Goal: Information Seeking & Learning: Check status

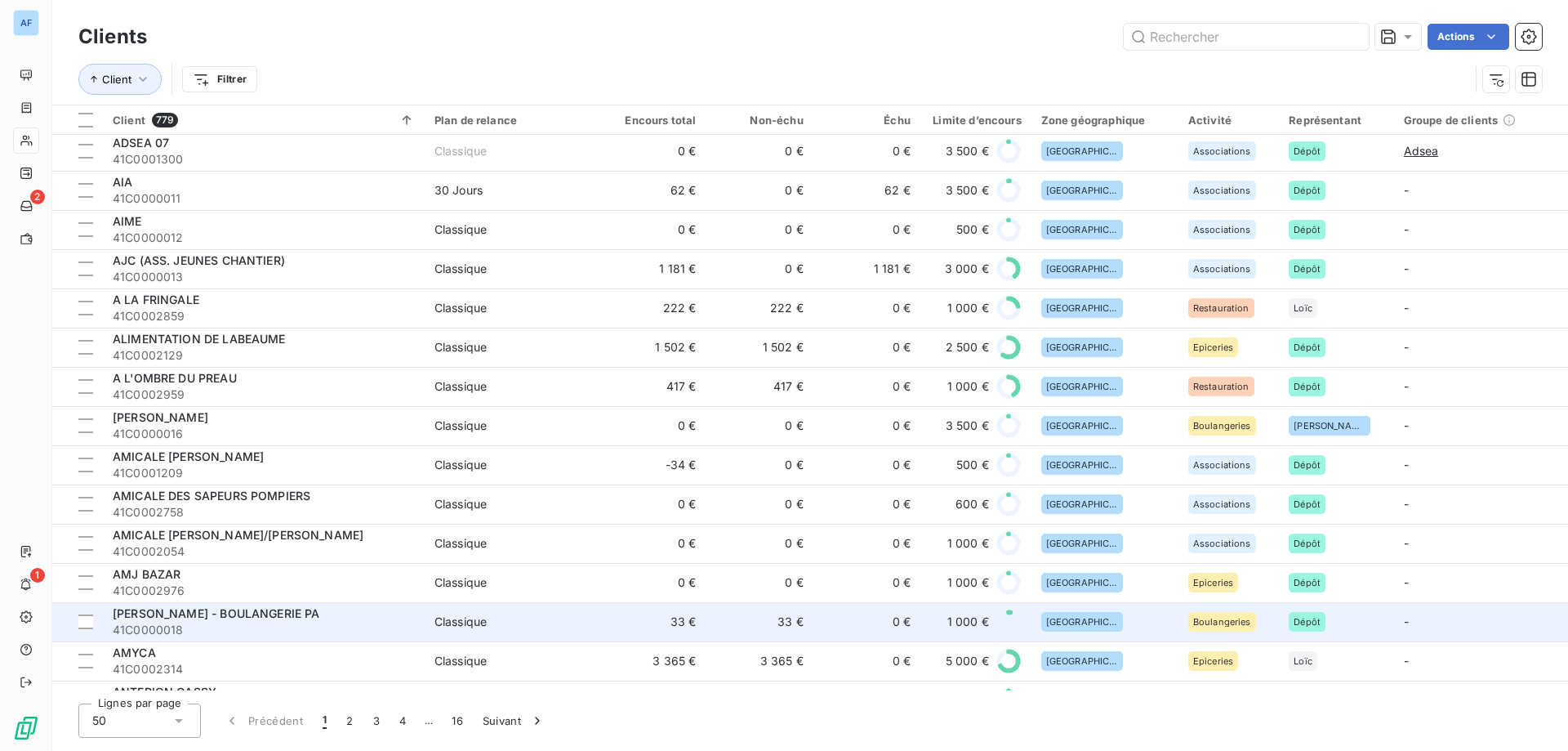
scroll to position [654, 0]
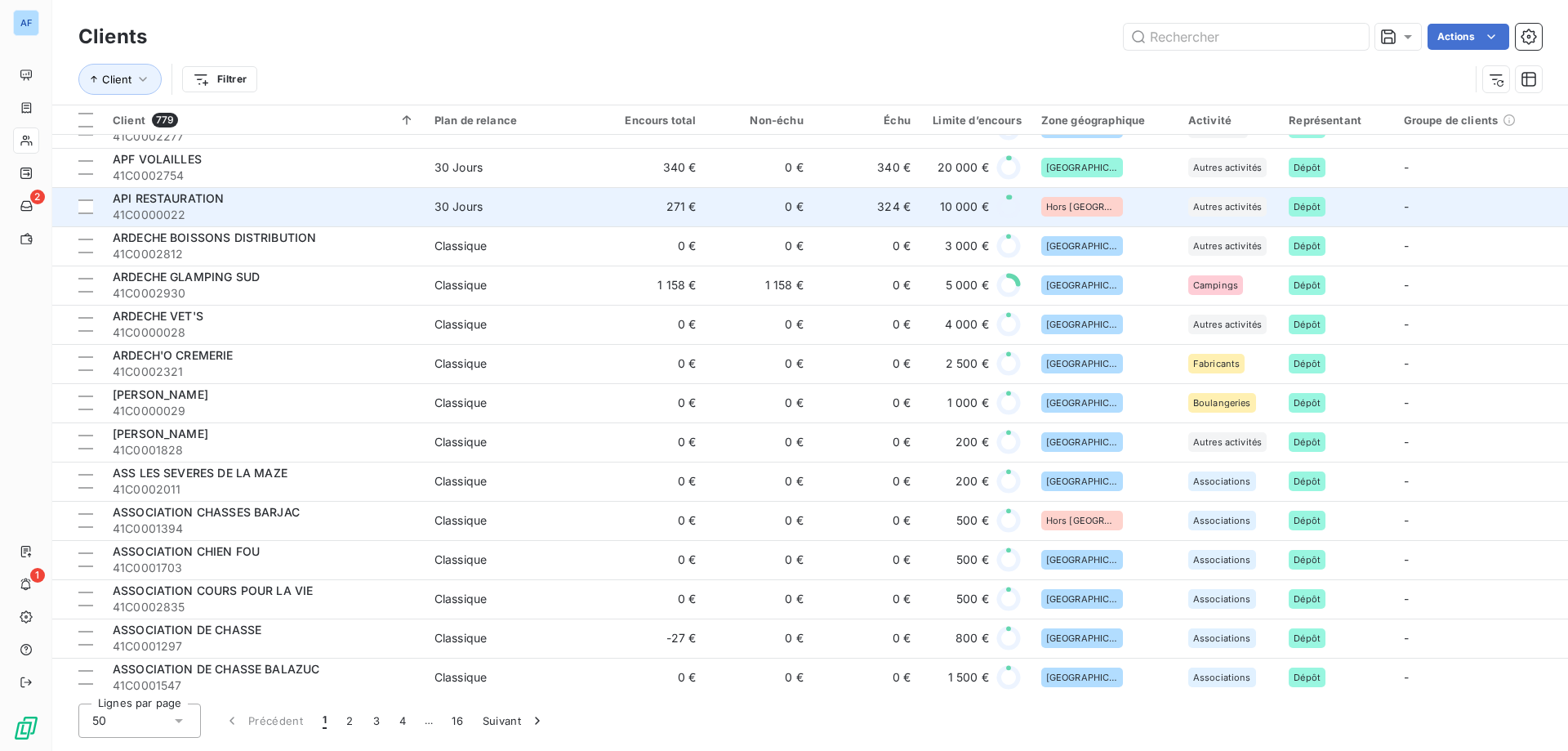
click at [774, 196] on td "0 €" at bounding box center [759, 207] width 107 height 40
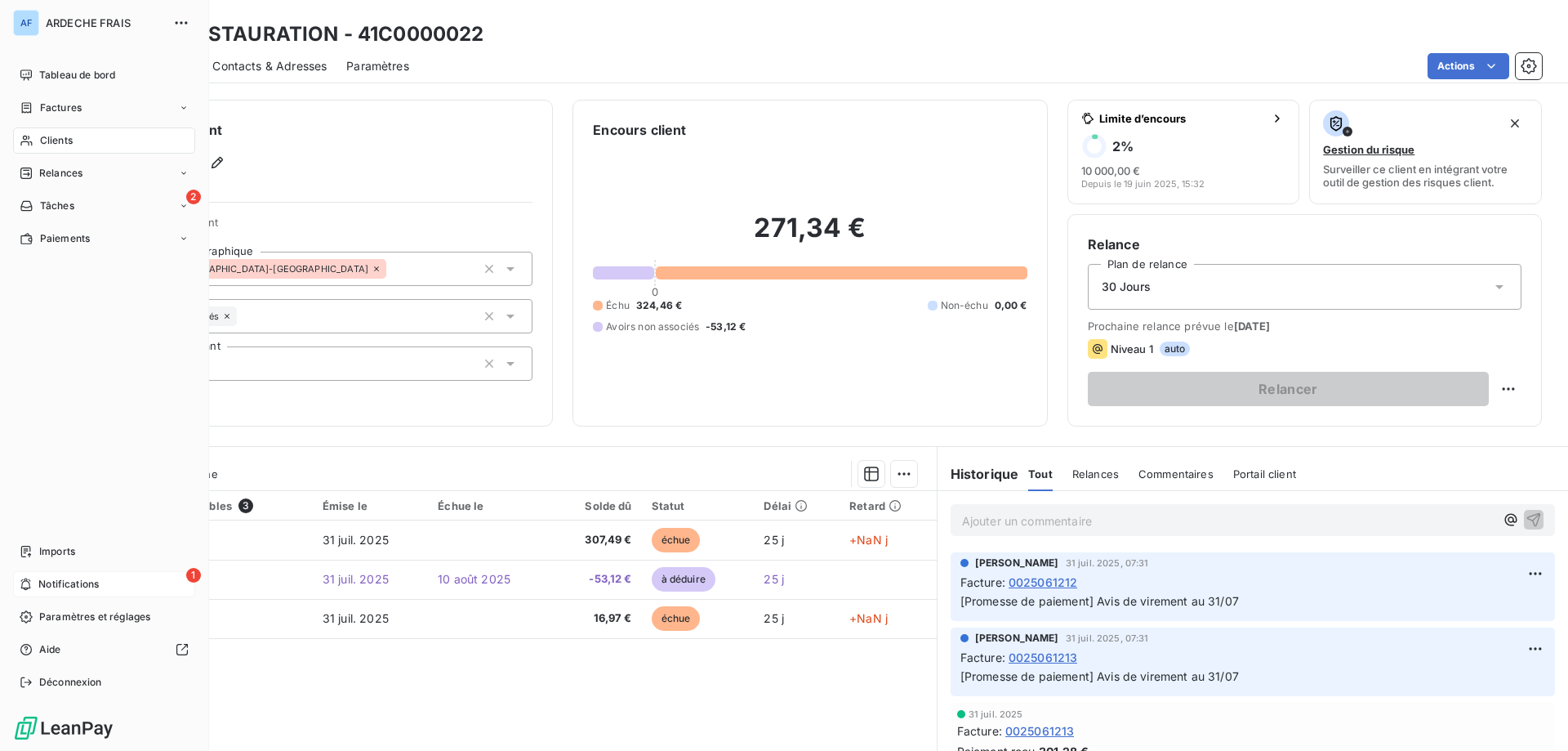
click at [127, 592] on div "1 Notifications" at bounding box center [104, 584] width 182 height 26
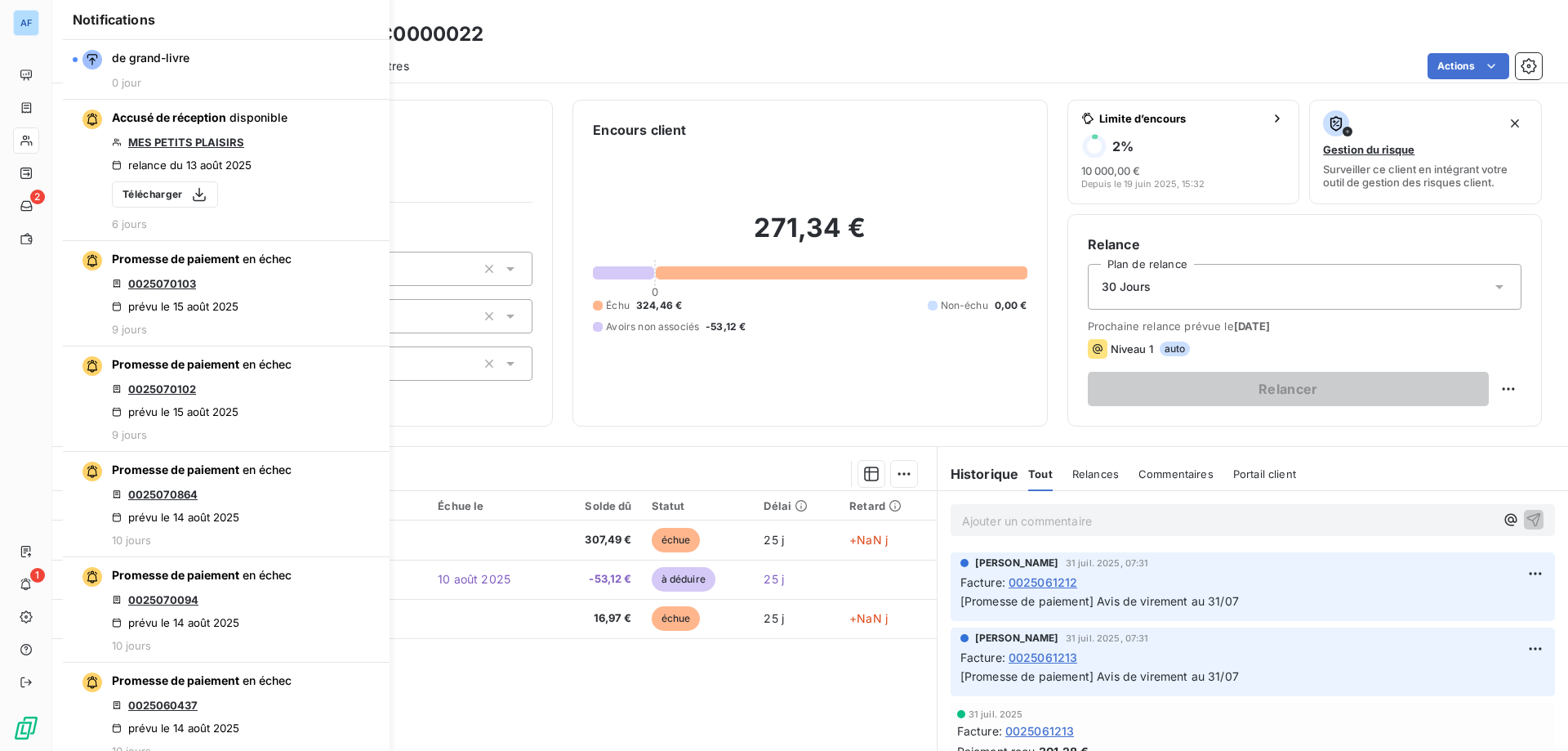
click at [380, 60] on span "Paramètres" at bounding box center [377, 66] width 63 height 16
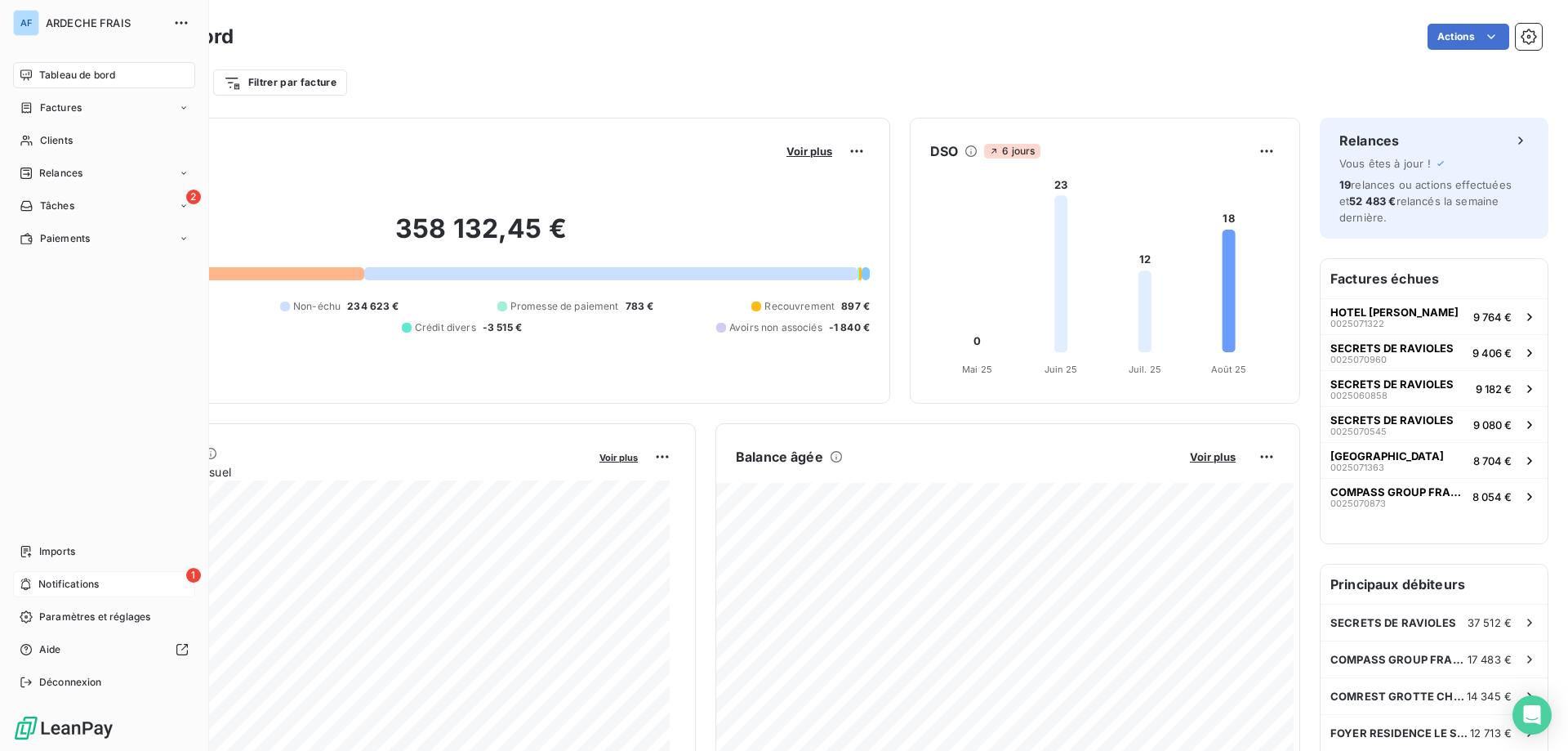
click at [76, 588] on span "Notifications" at bounding box center [69, 584] width 60 height 15
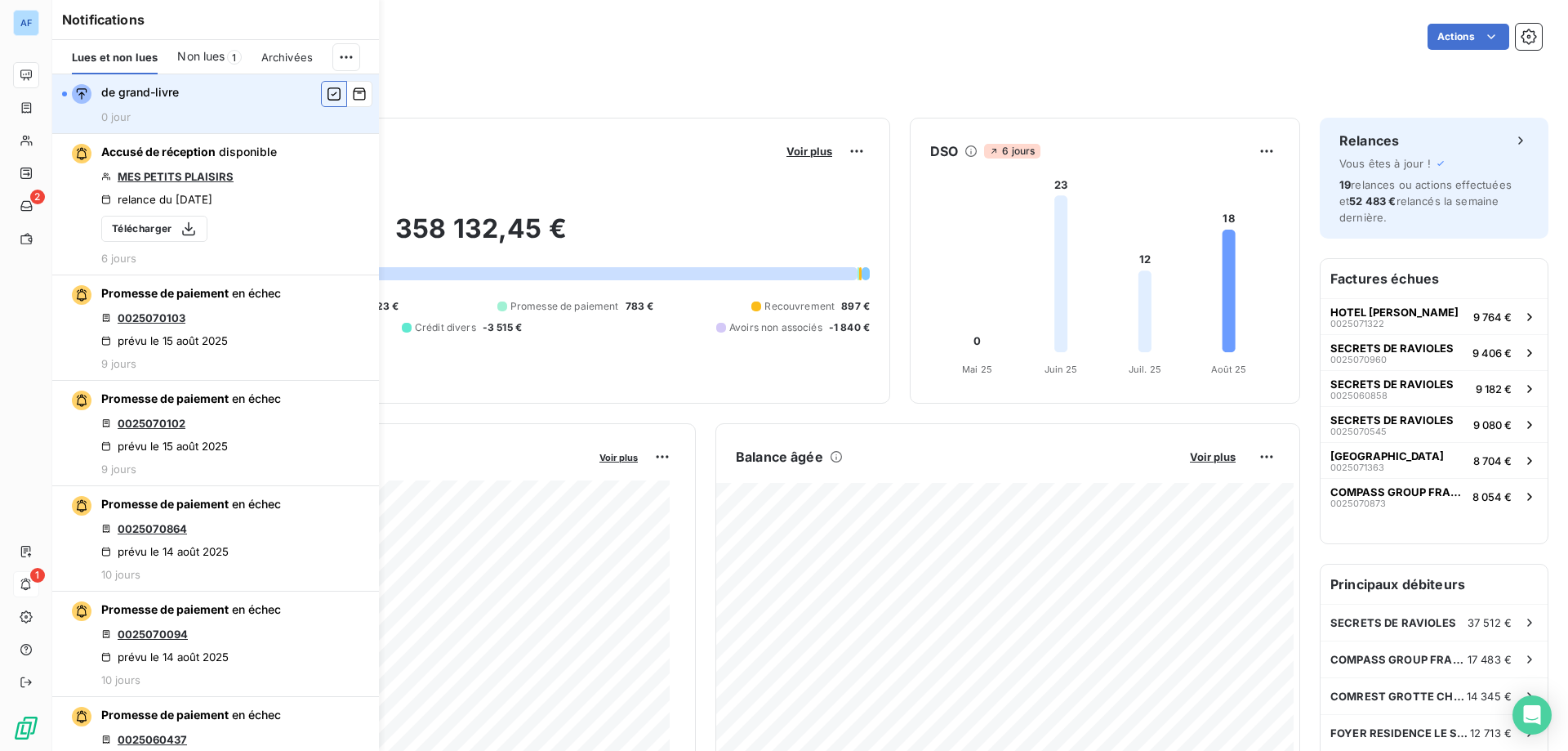
click at [327, 92] on icon "button" at bounding box center [334, 94] width 15 height 16
click at [206, 56] on span "Non lues" at bounding box center [200, 56] width 47 height 16
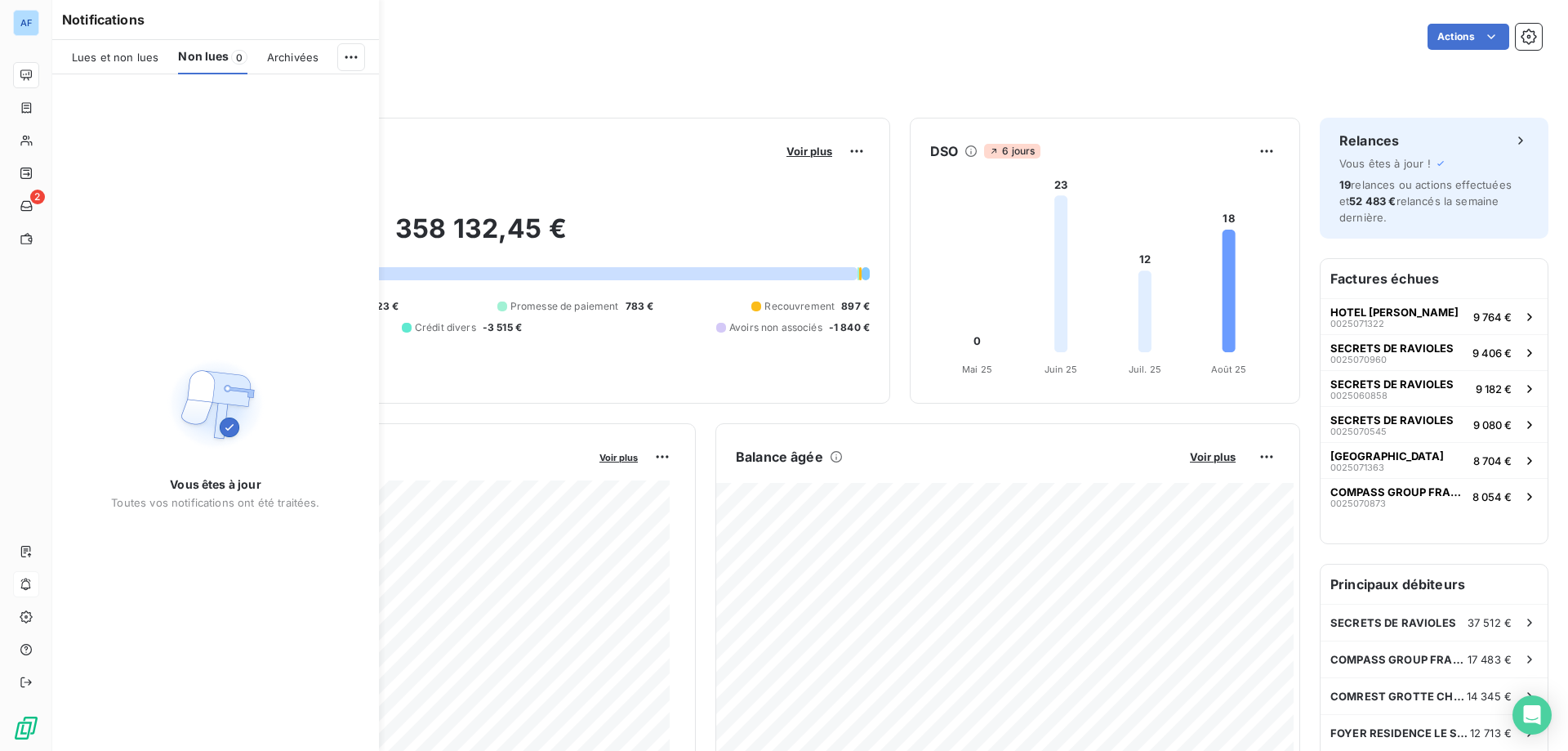
click at [279, 57] on span "Archivées" at bounding box center [293, 57] width 52 height 13
click at [135, 54] on span "Lues et non lues" at bounding box center [115, 57] width 87 height 13
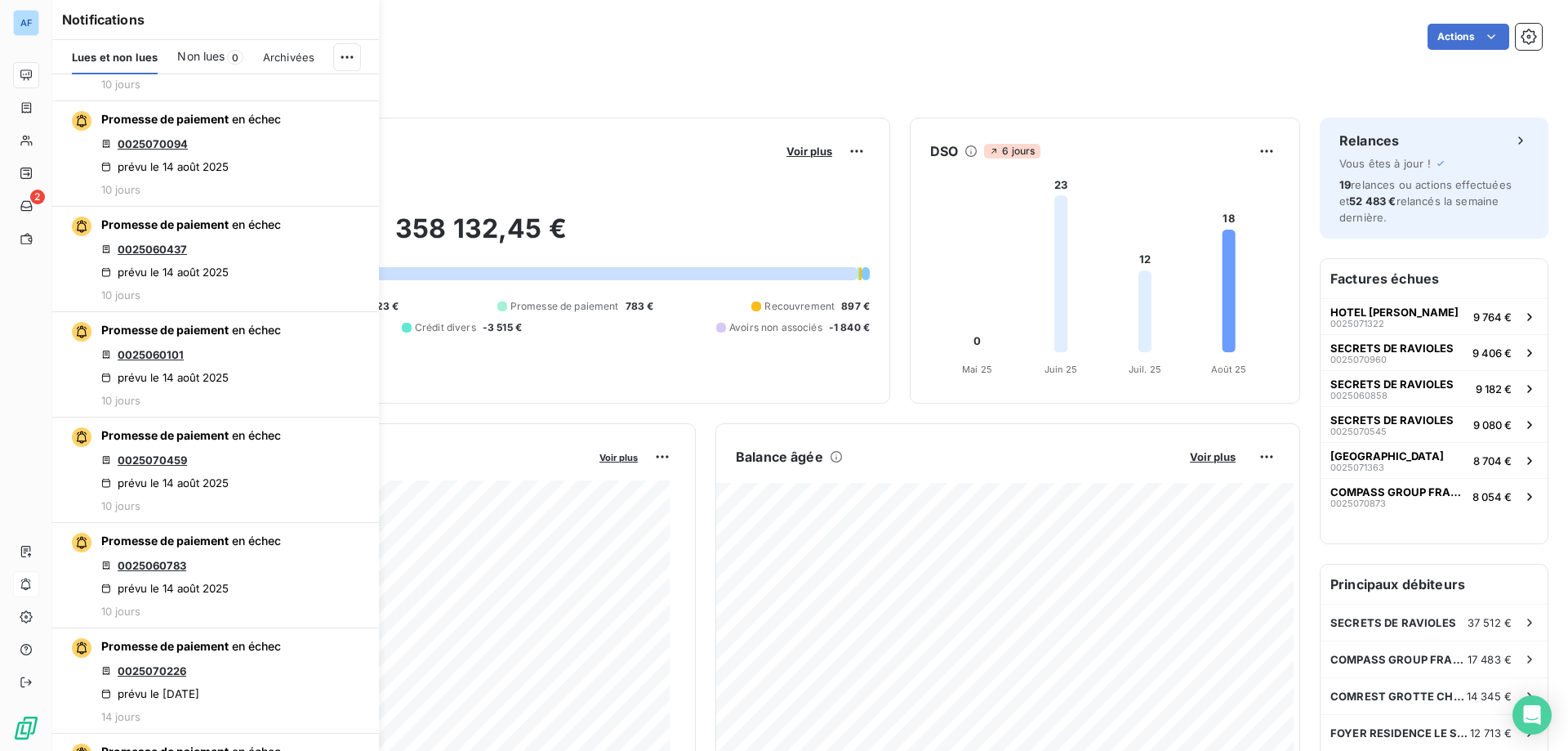
scroll to position [894, 0]
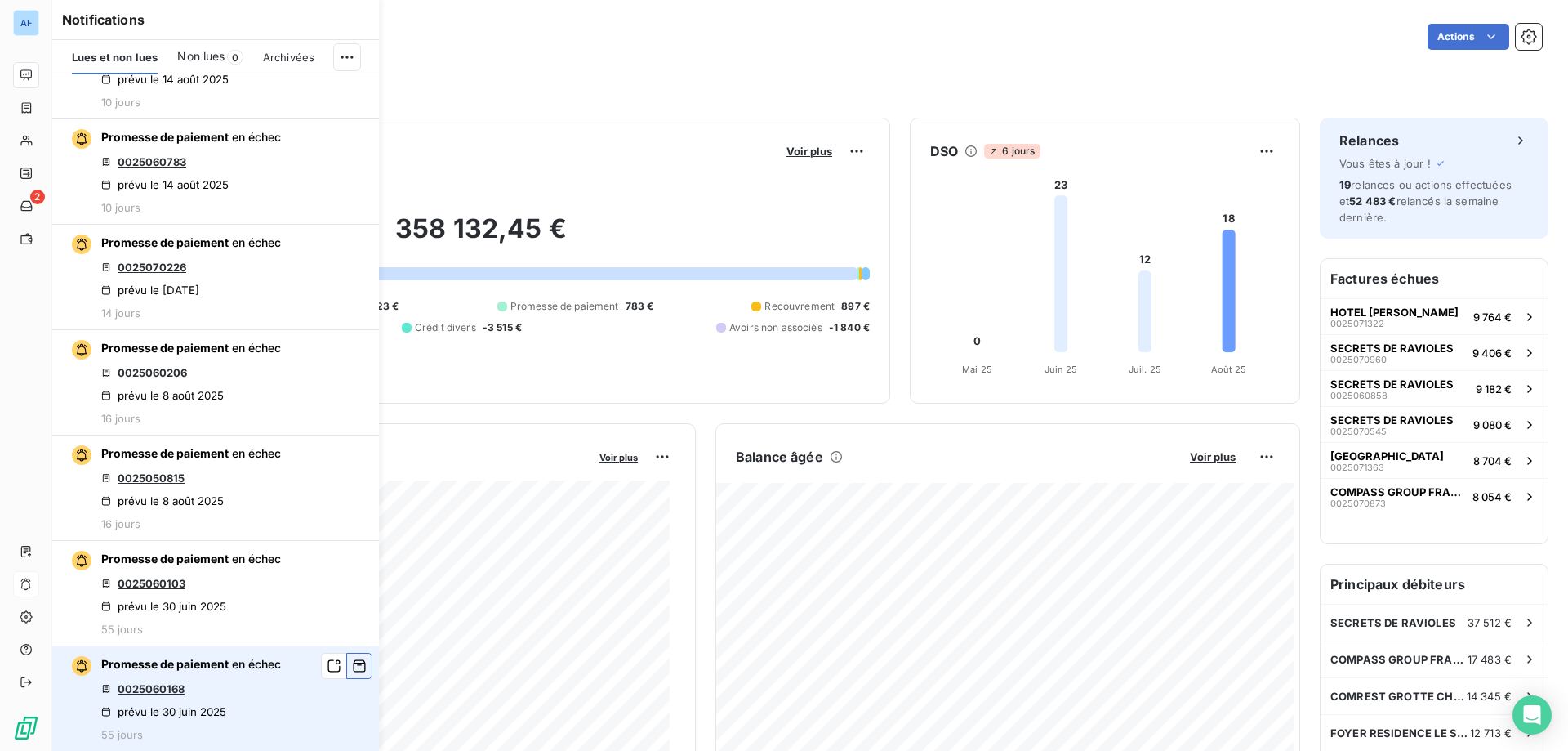
click at [352, 667] on icon "button" at bounding box center [359, 666] width 15 height 16
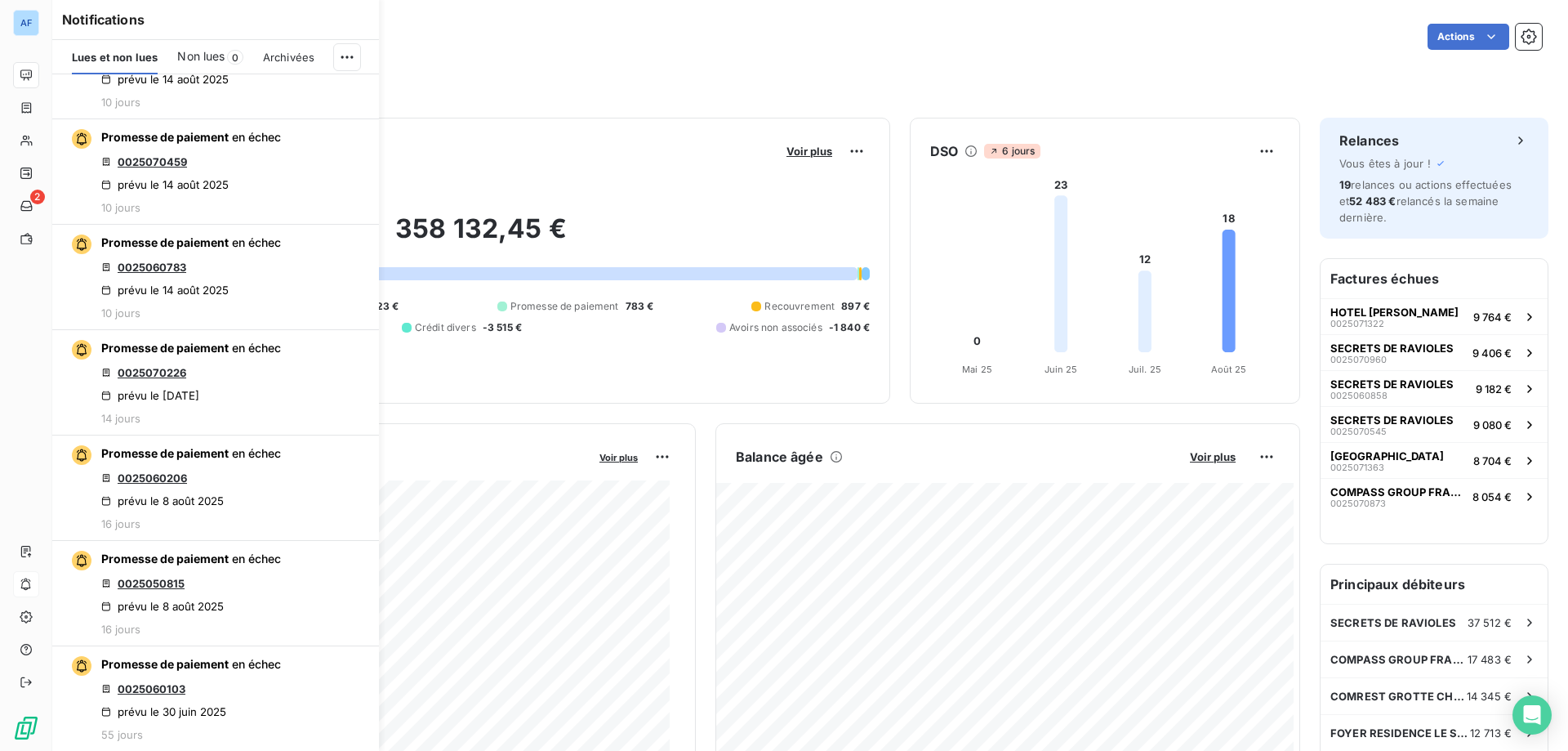
click at [0, 0] on icon "button" at bounding box center [0, 0] width 0 height 0
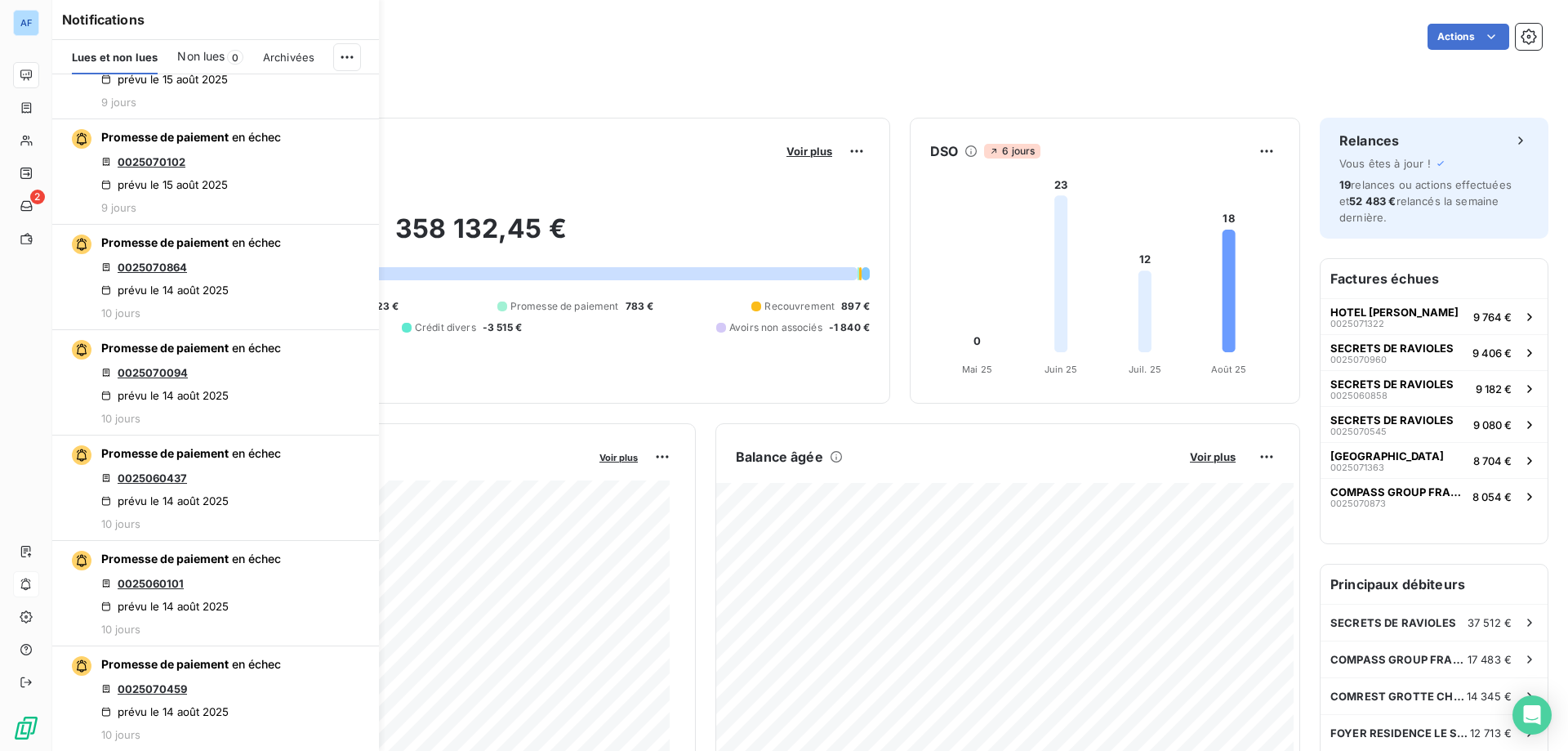
click at [0, 0] on icon "button" at bounding box center [0, 0] width 0 height 0
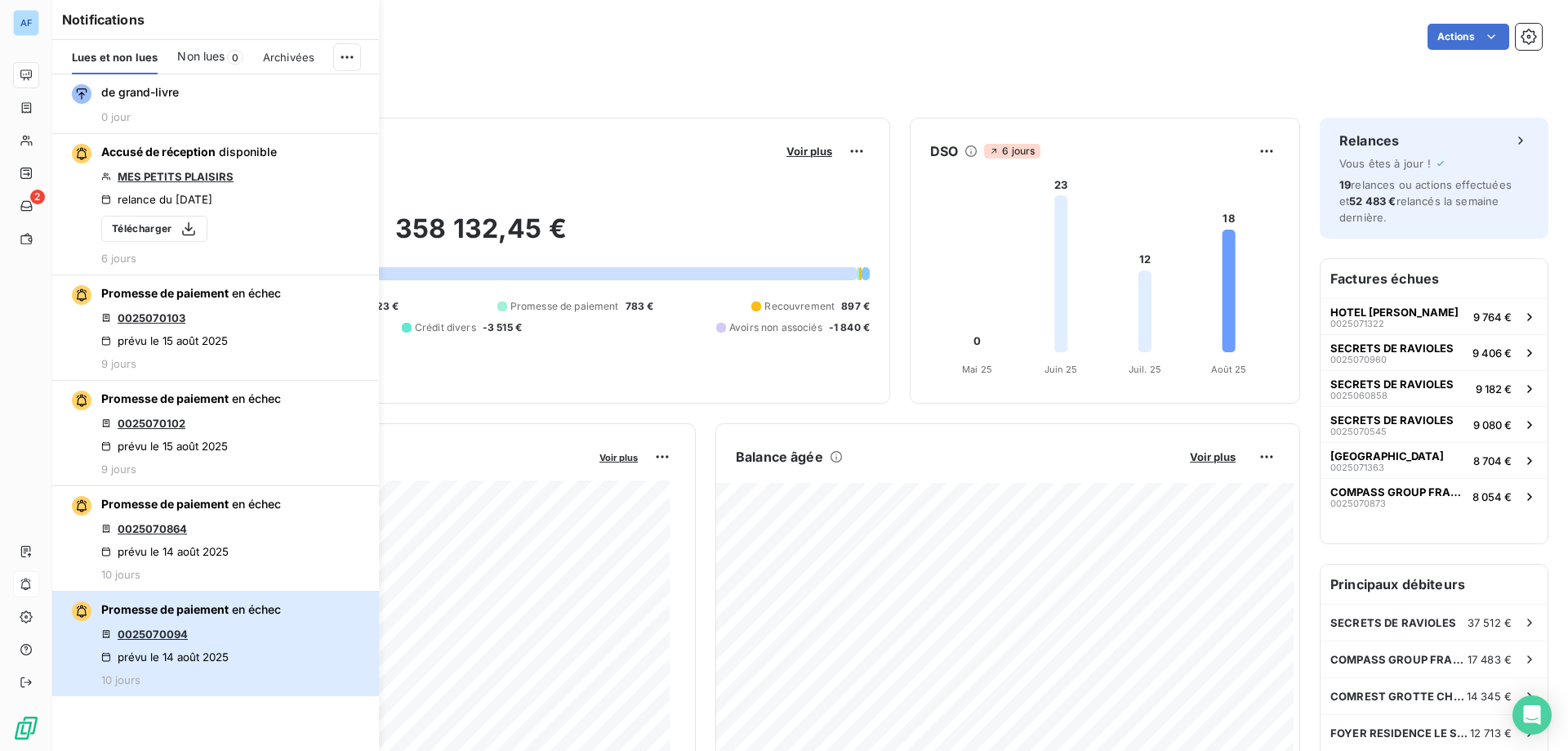
click at [343, 667] on button "Promesse de paiement en échec 0025070094 prévu le 14 août 2025 10 jours" at bounding box center [216, 644] width 327 height 105
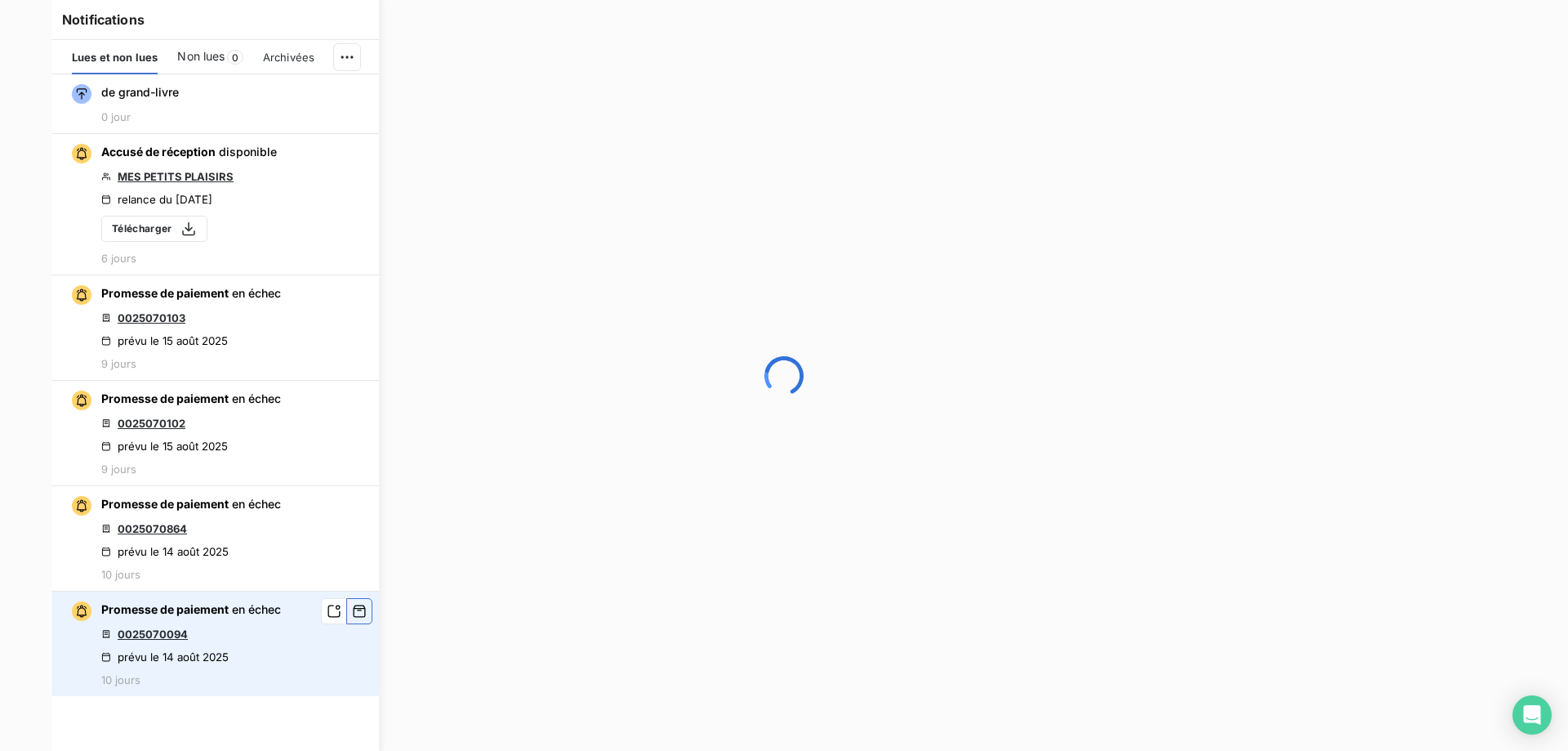
click at [353, 614] on icon "button" at bounding box center [359, 611] width 15 height 16
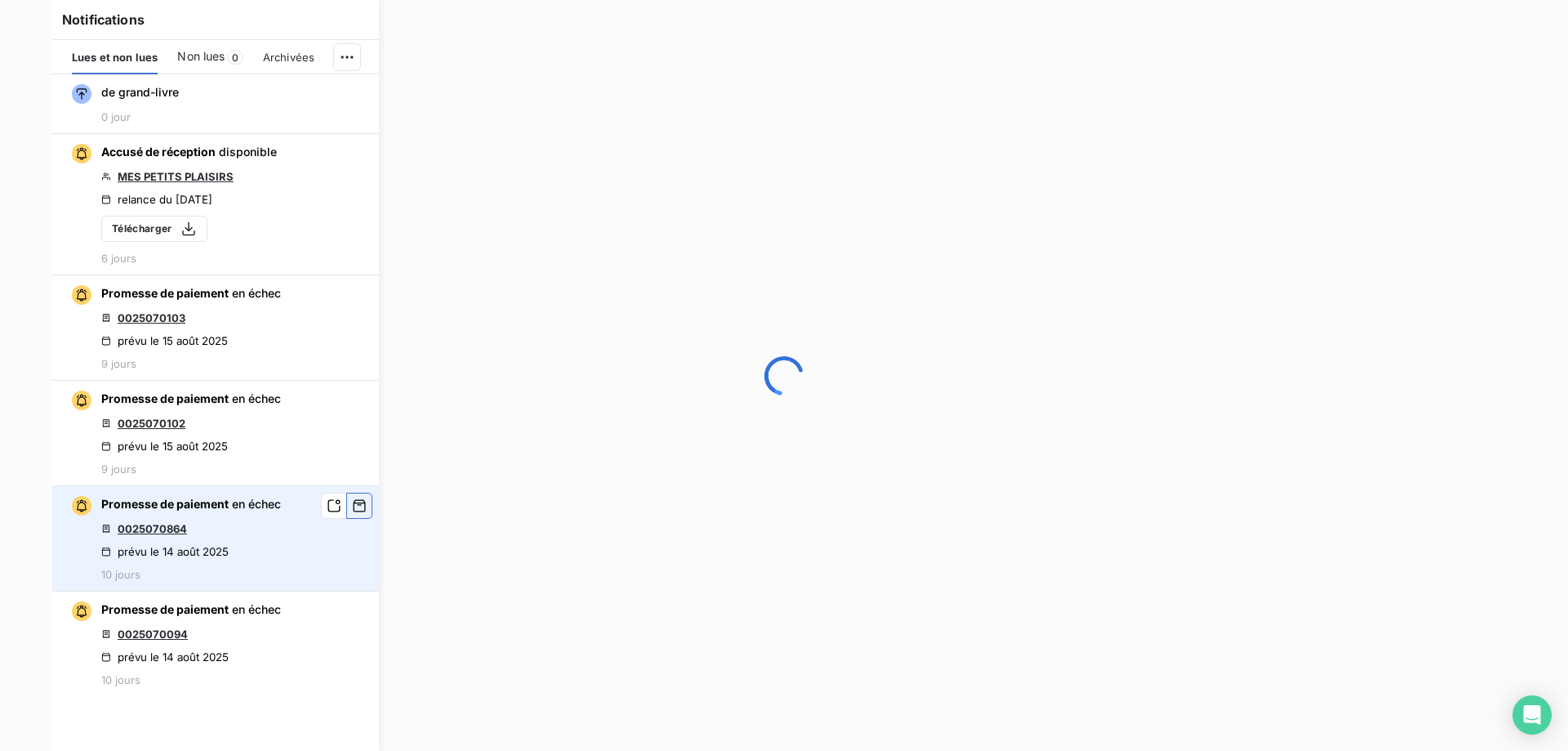
click at [361, 507] on icon "button" at bounding box center [359, 505] width 15 height 16
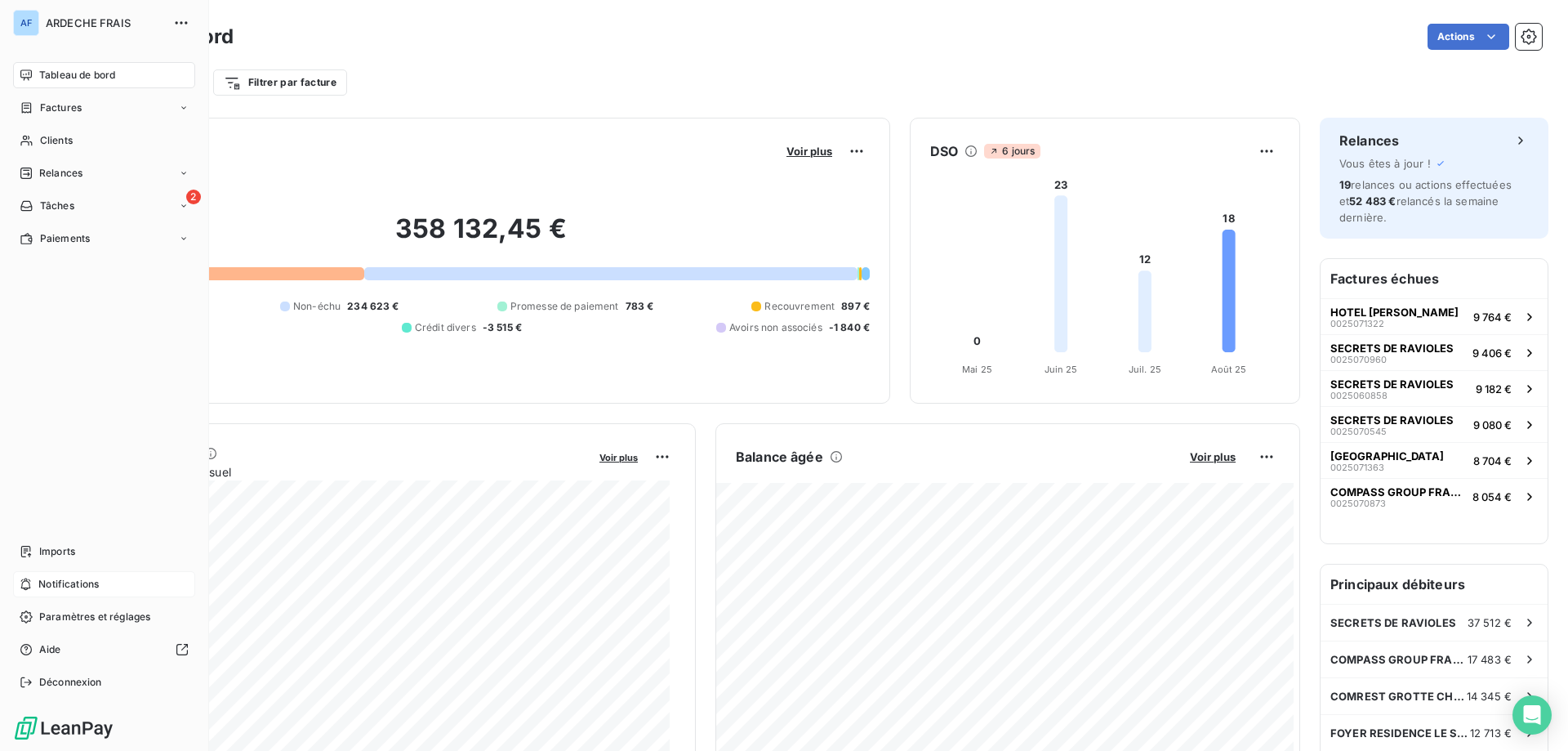
click at [64, 581] on span "Notifications" at bounding box center [69, 584] width 60 height 15
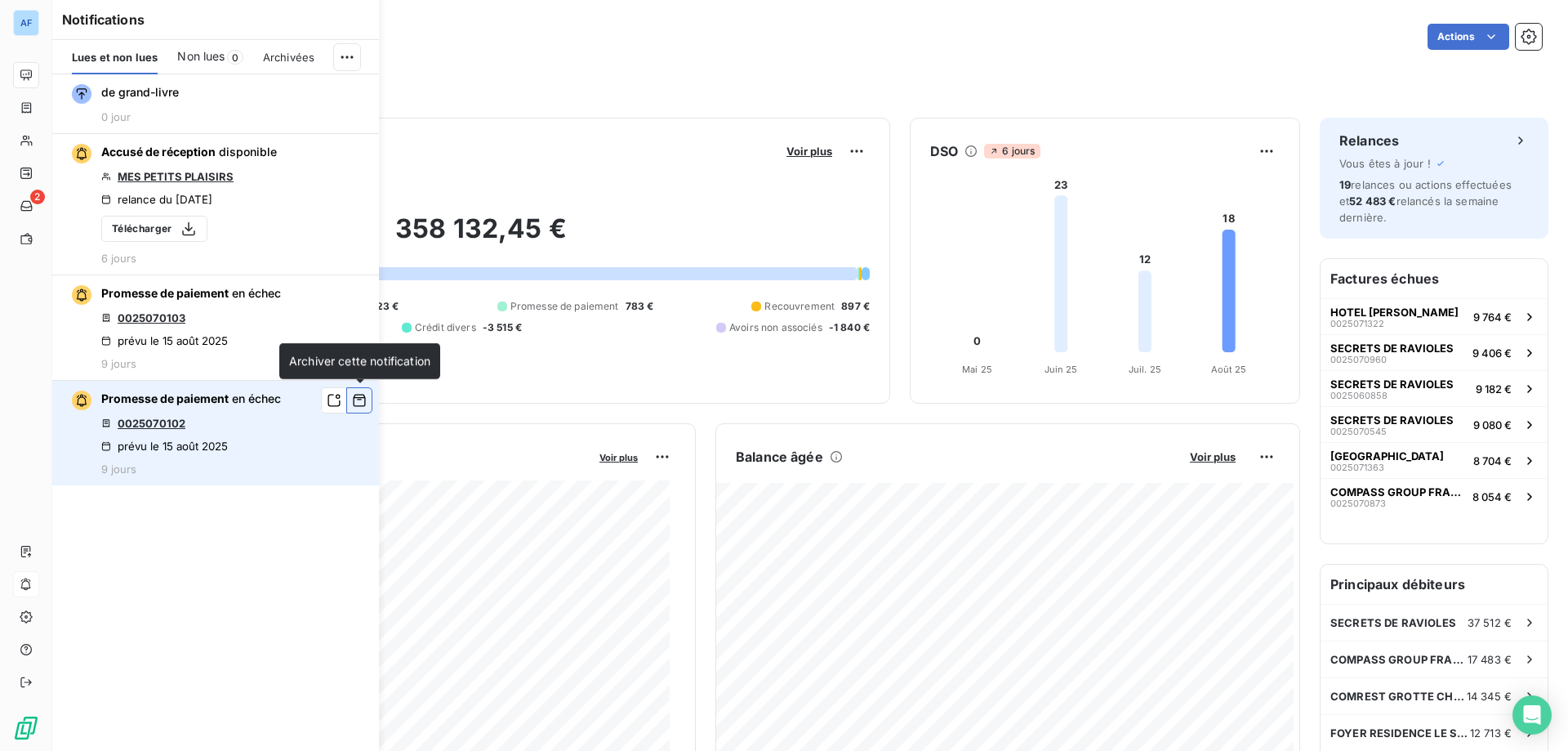
click at [351, 399] on button "button" at bounding box center [359, 400] width 26 height 26
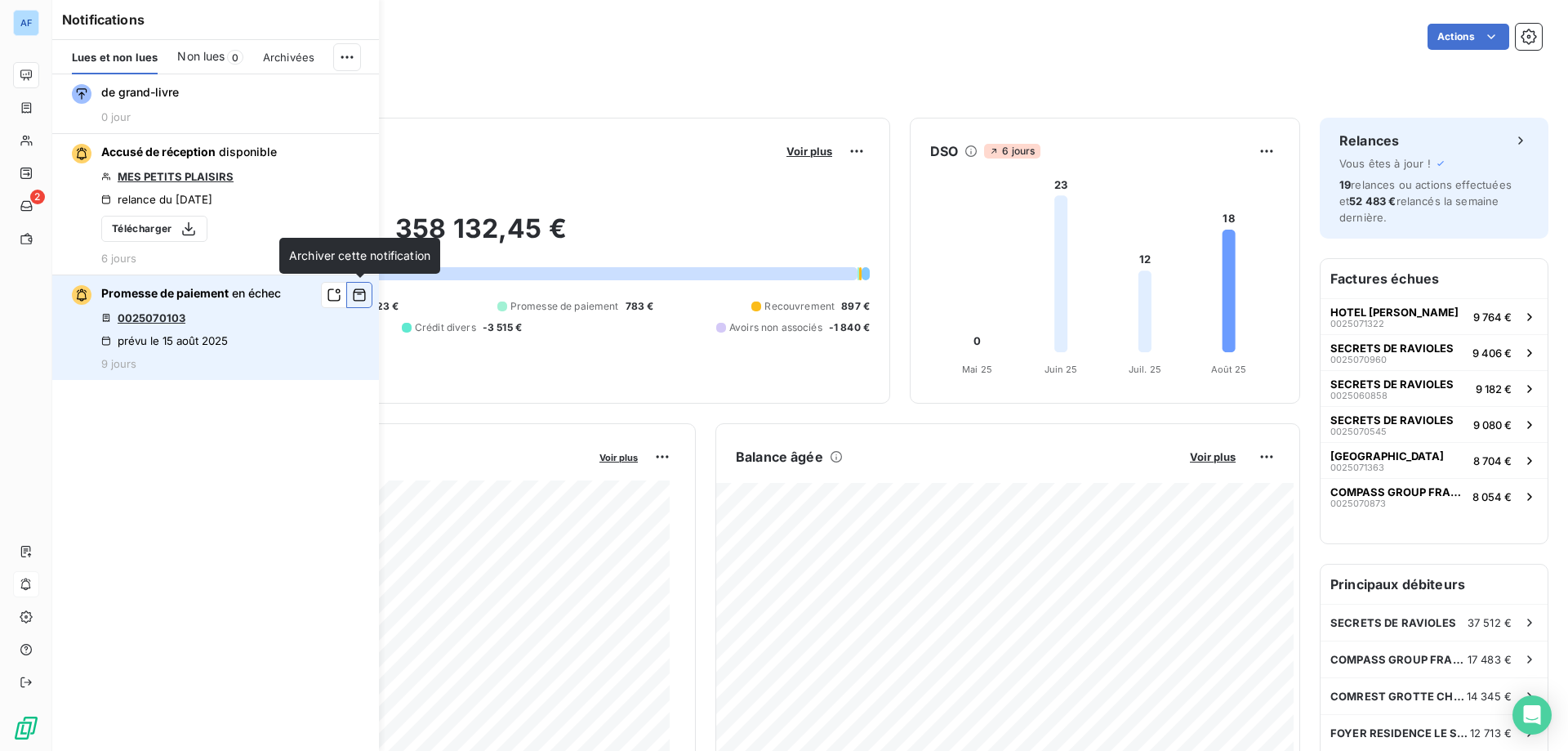
click at [351, 296] on button "button" at bounding box center [359, 295] width 26 height 26
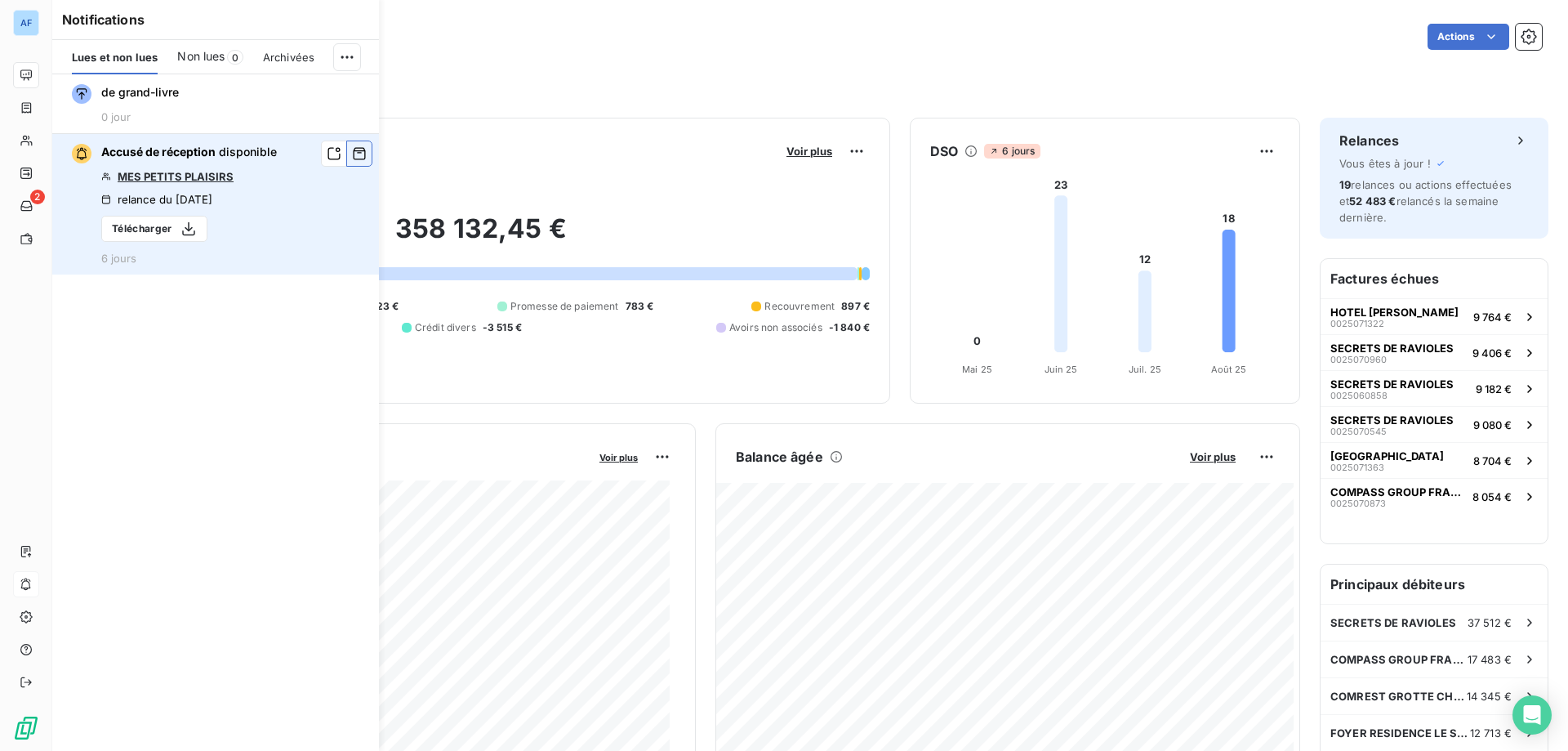
click at [361, 152] on icon "button" at bounding box center [359, 153] width 15 height 16
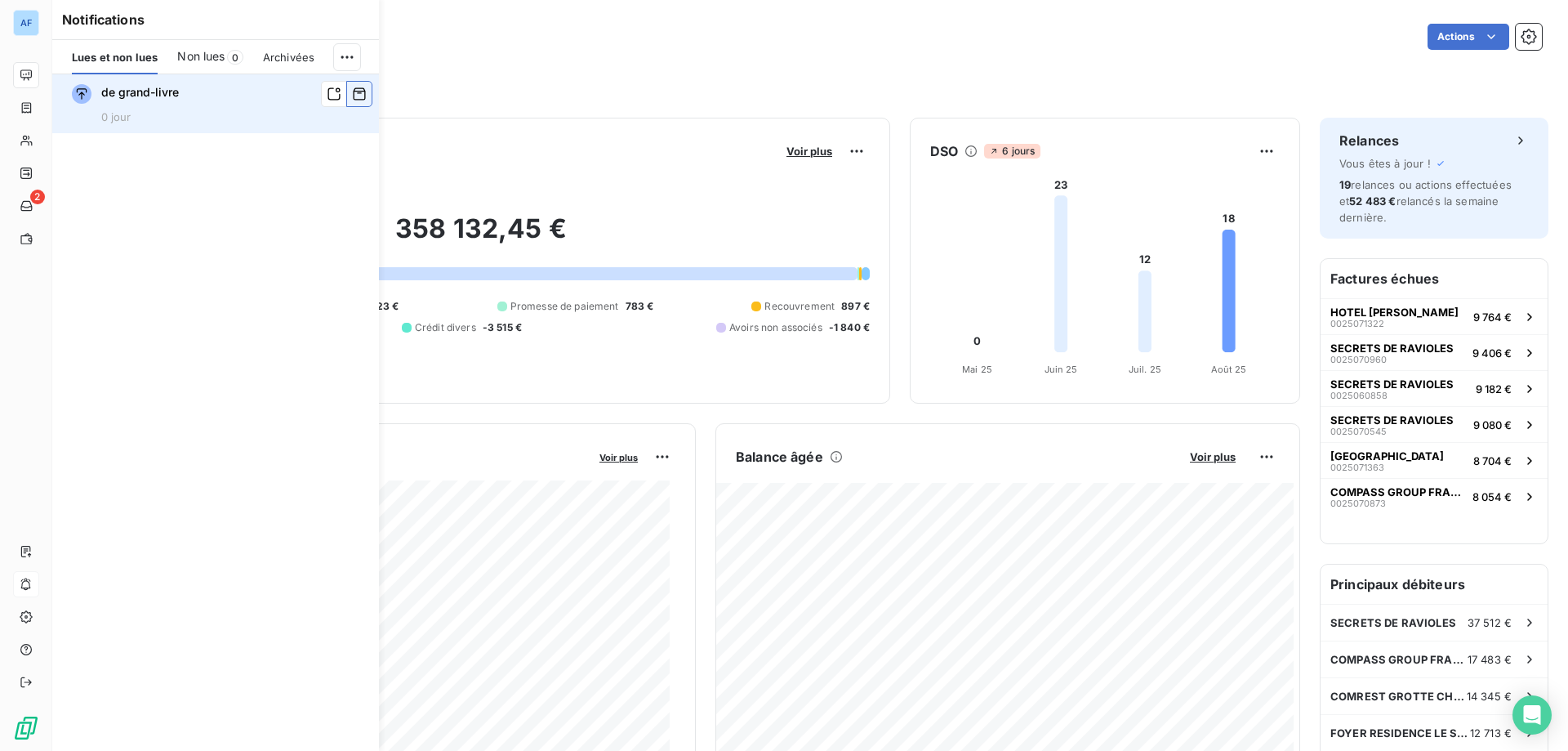
click at [363, 90] on icon "button" at bounding box center [359, 94] width 15 height 16
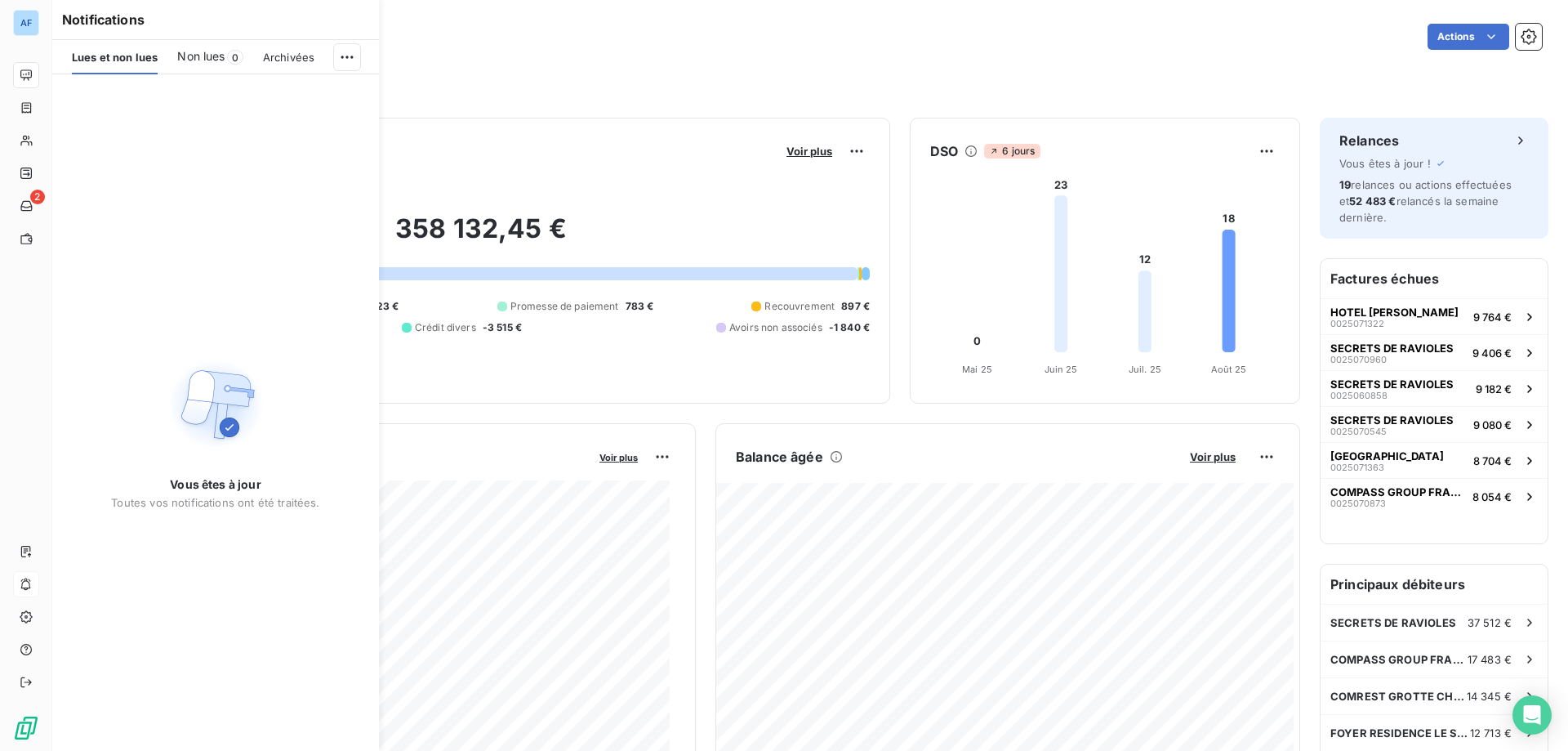
click at [201, 65] on div "Non lues 0" at bounding box center [210, 58] width 65 height 34
click at [320, 54] on div "Lues et non lues Non lues 0 Archivées" at bounding box center [216, 58] width 327 height 34
click at [300, 58] on span "Archivées" at bounding box center [293, 57] width 52 height 13
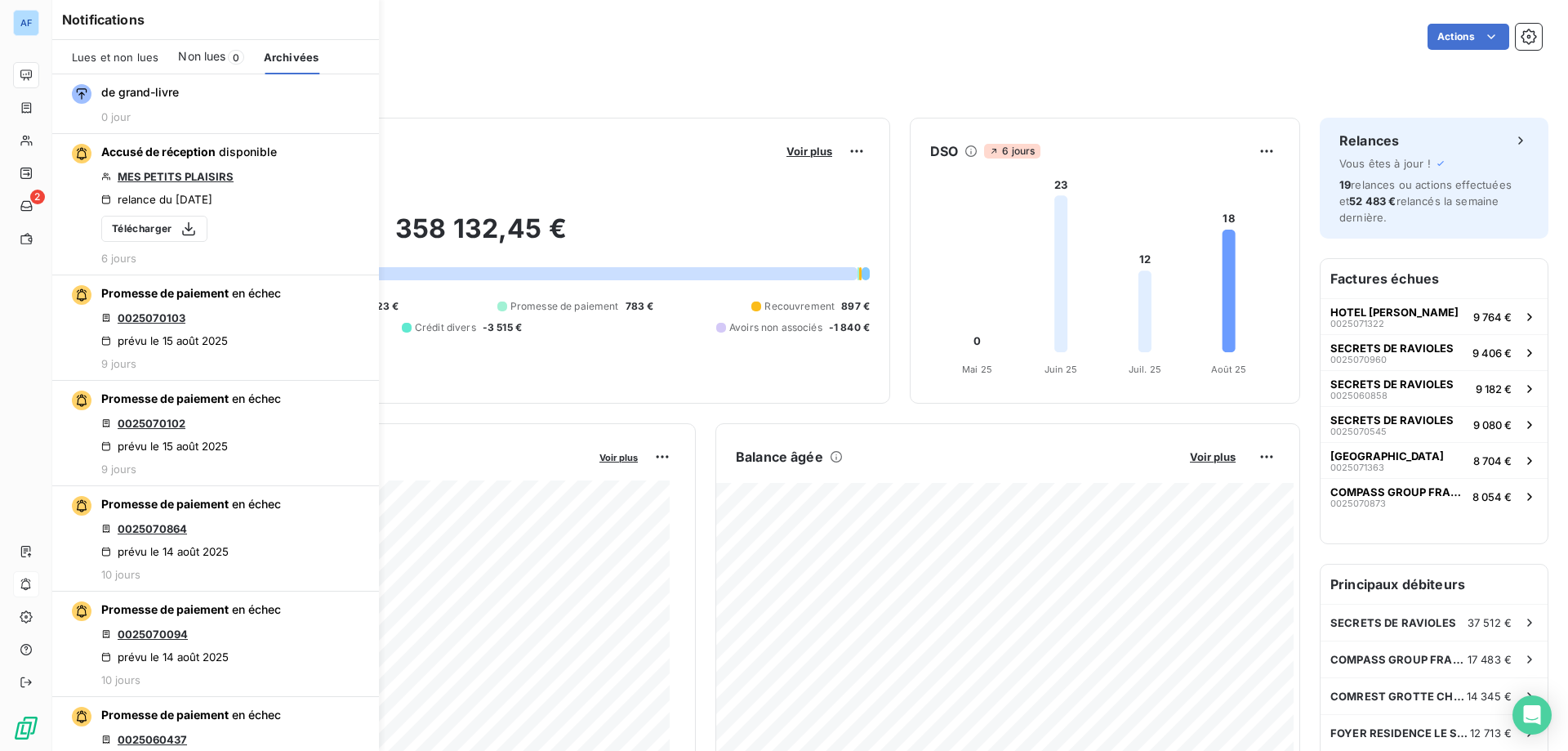
click at [137, 51] on span "Lues et non lues" at bounding box center [115, 57] width 87 height 13
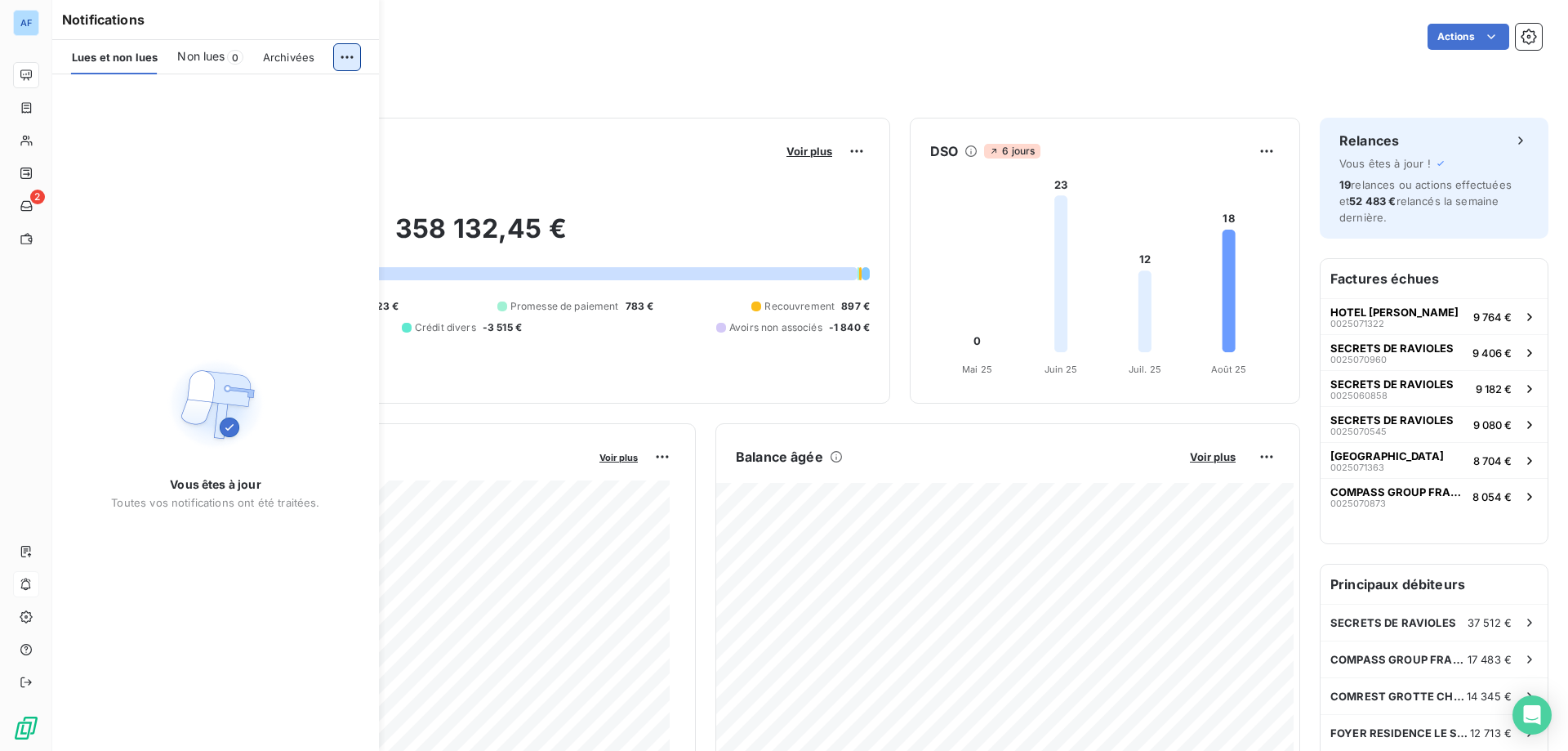
click at [343, 58] on html "AF 2 Tableau de bord Actions Filtrer par client Filtrer par facture Encours cli…" at bounding box center [784, 376] width 1568 height 751
click at [343, 58] on html "AF 2 Tableau de bord Actions Filtrer par client Filtrer par facture Encours cli…" at bounding box center [784, 376] width 1568 height 751
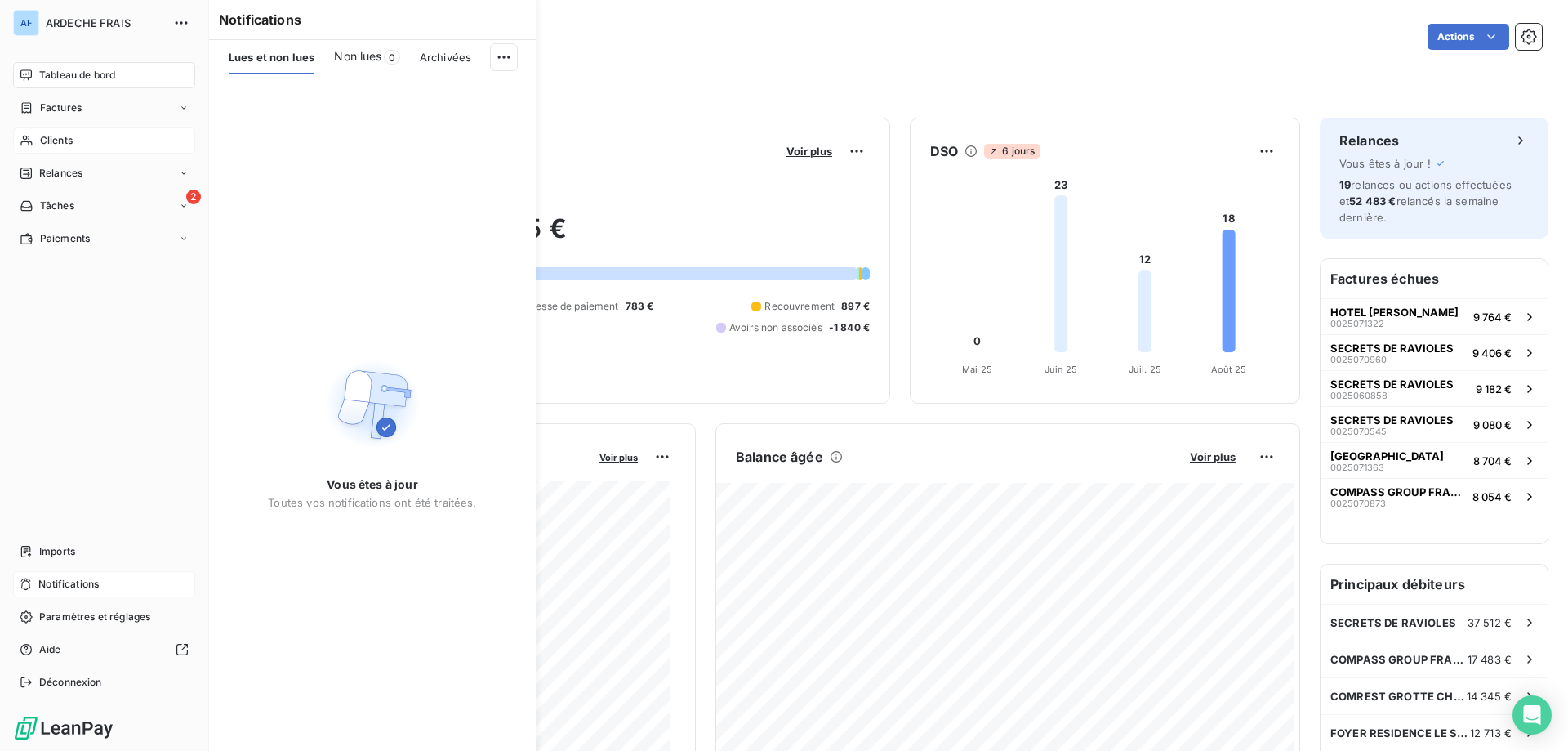
click at [41, 143] on span "Clients" at bounding box center [57, 140] width 33 height 15
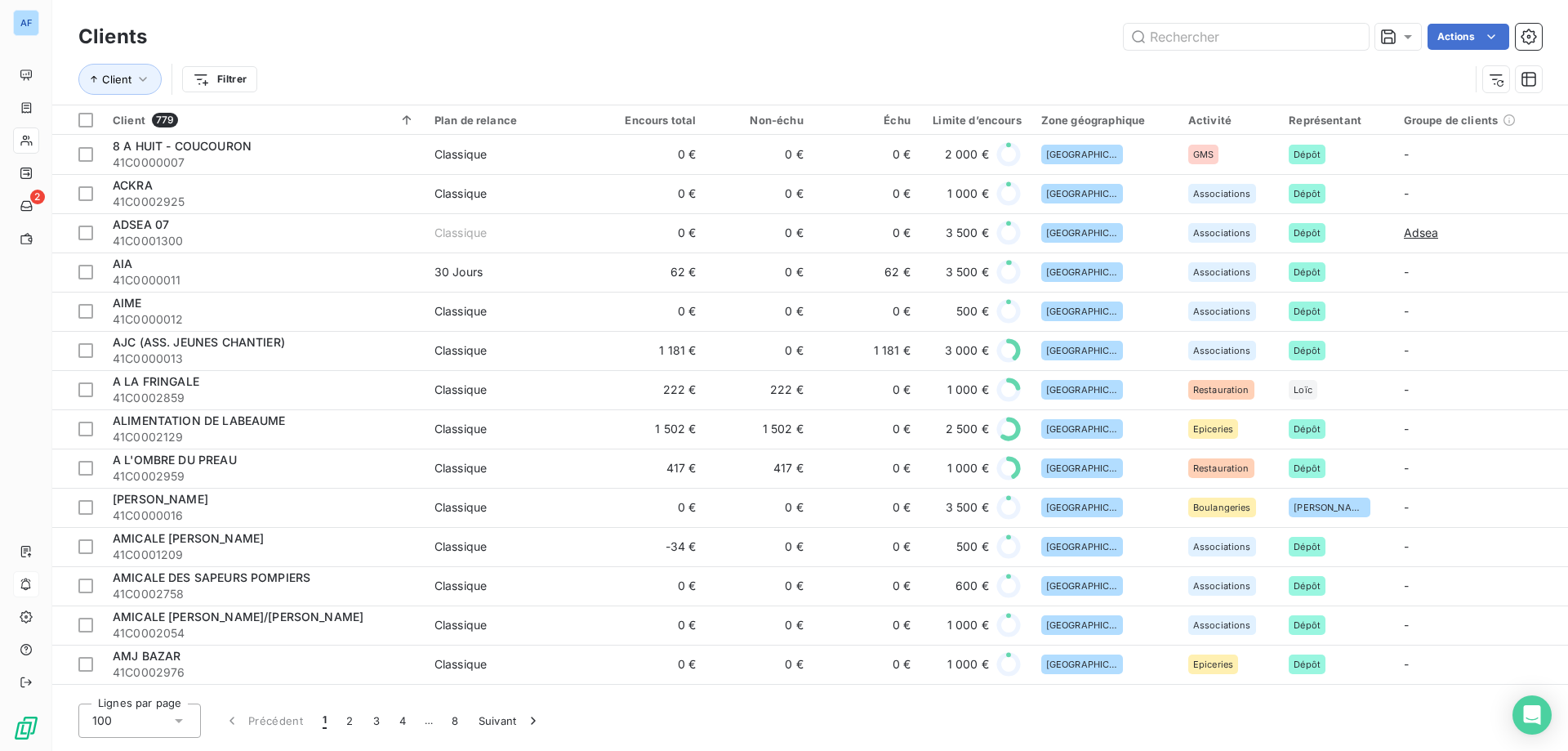
click at [678, 360] on td "1 181 €" at bounding box center [652, 351] width 107 height 40
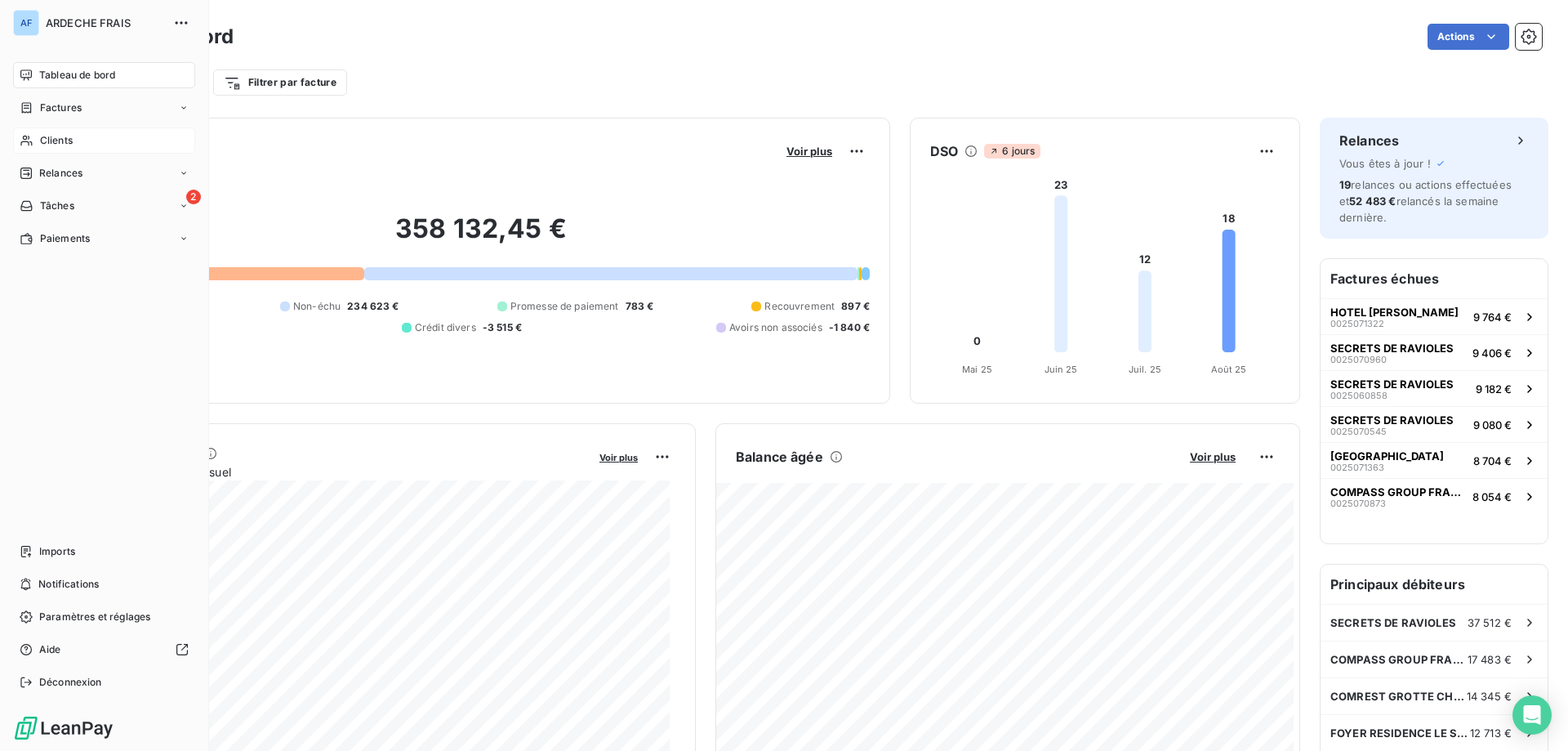
click at [70, 139] on span "Clients" at bounding box center [57, 140] width 33 height 15
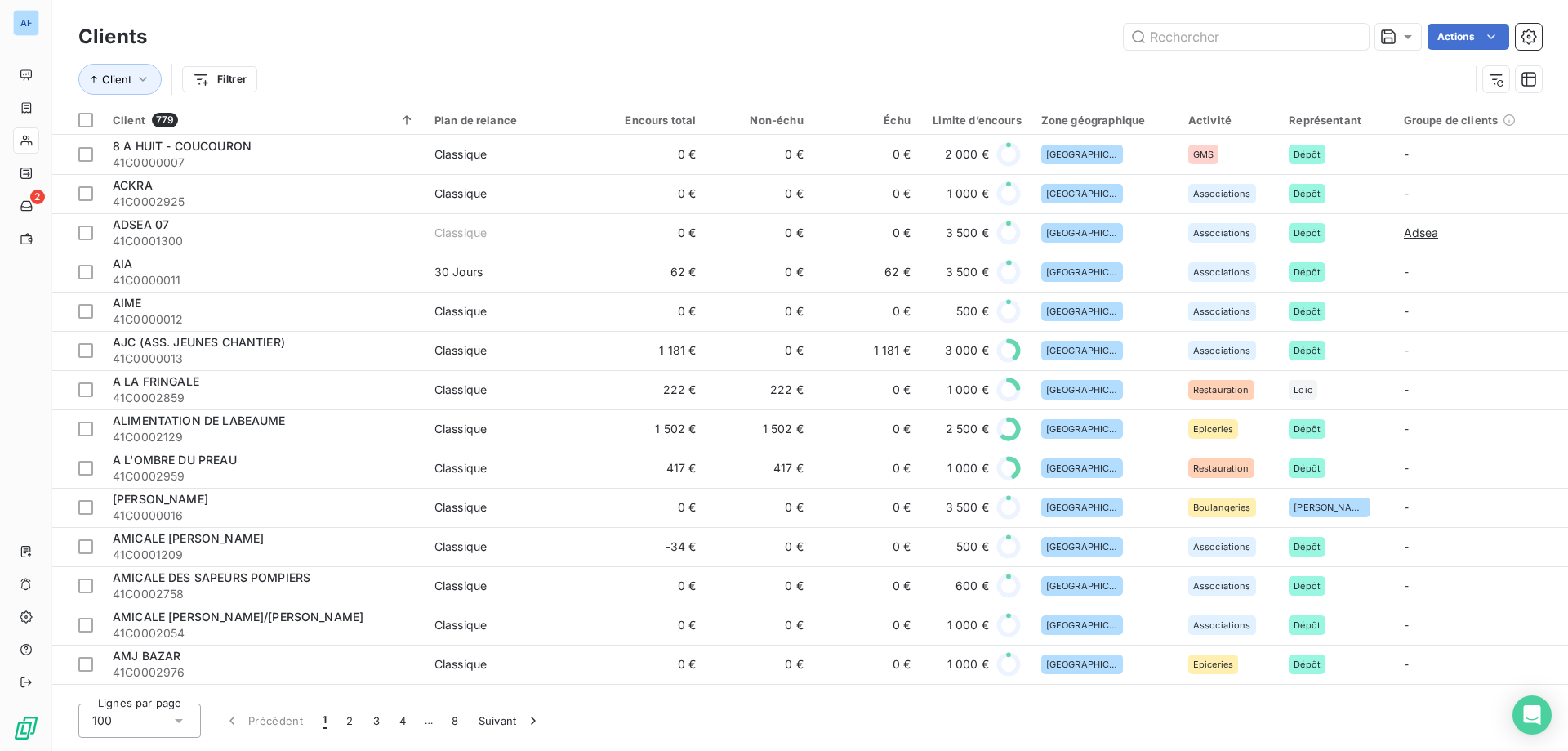
scroll to position [82, 0]
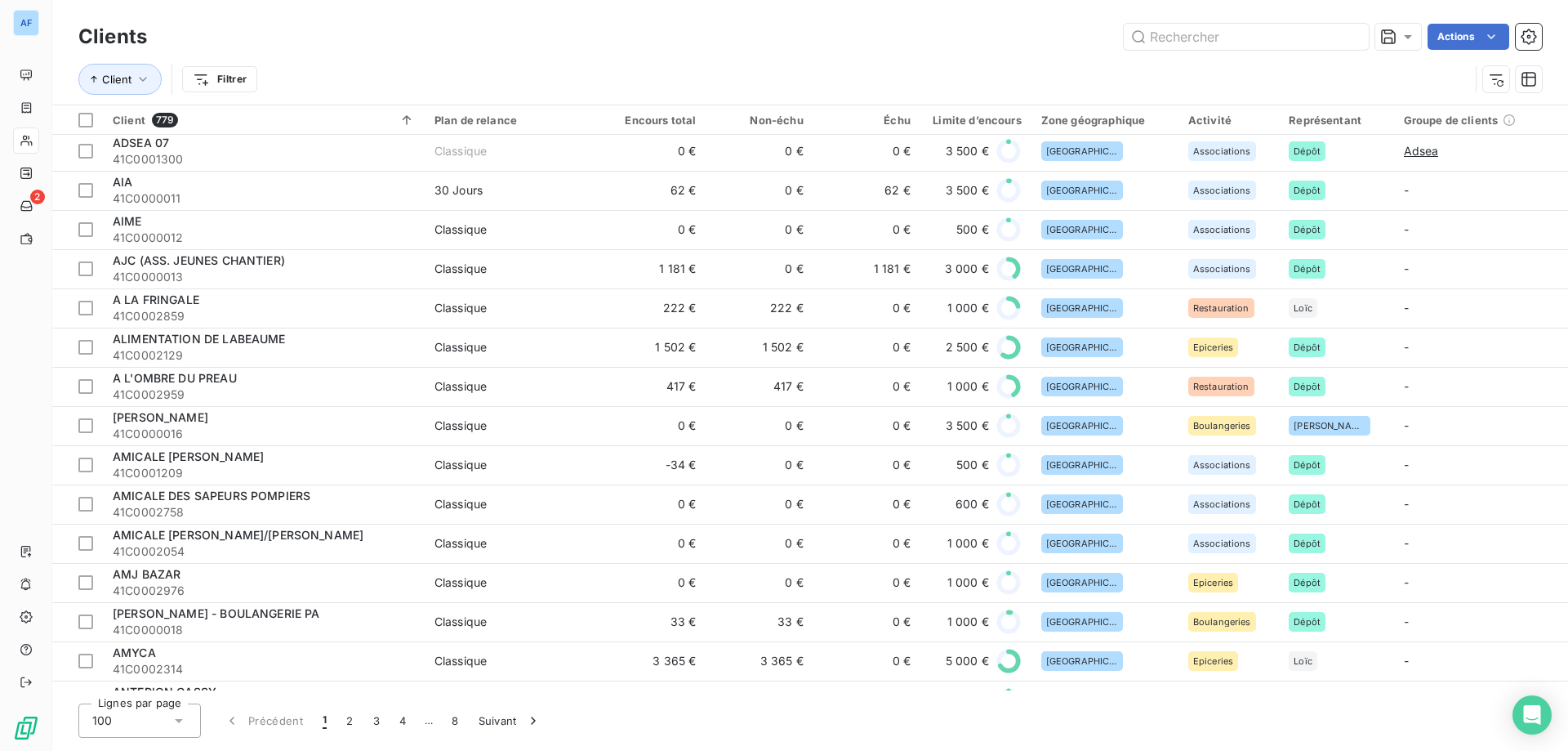
click at [795, 192] on td "0 €" at bounding box center [759, 191] width 107 height 40
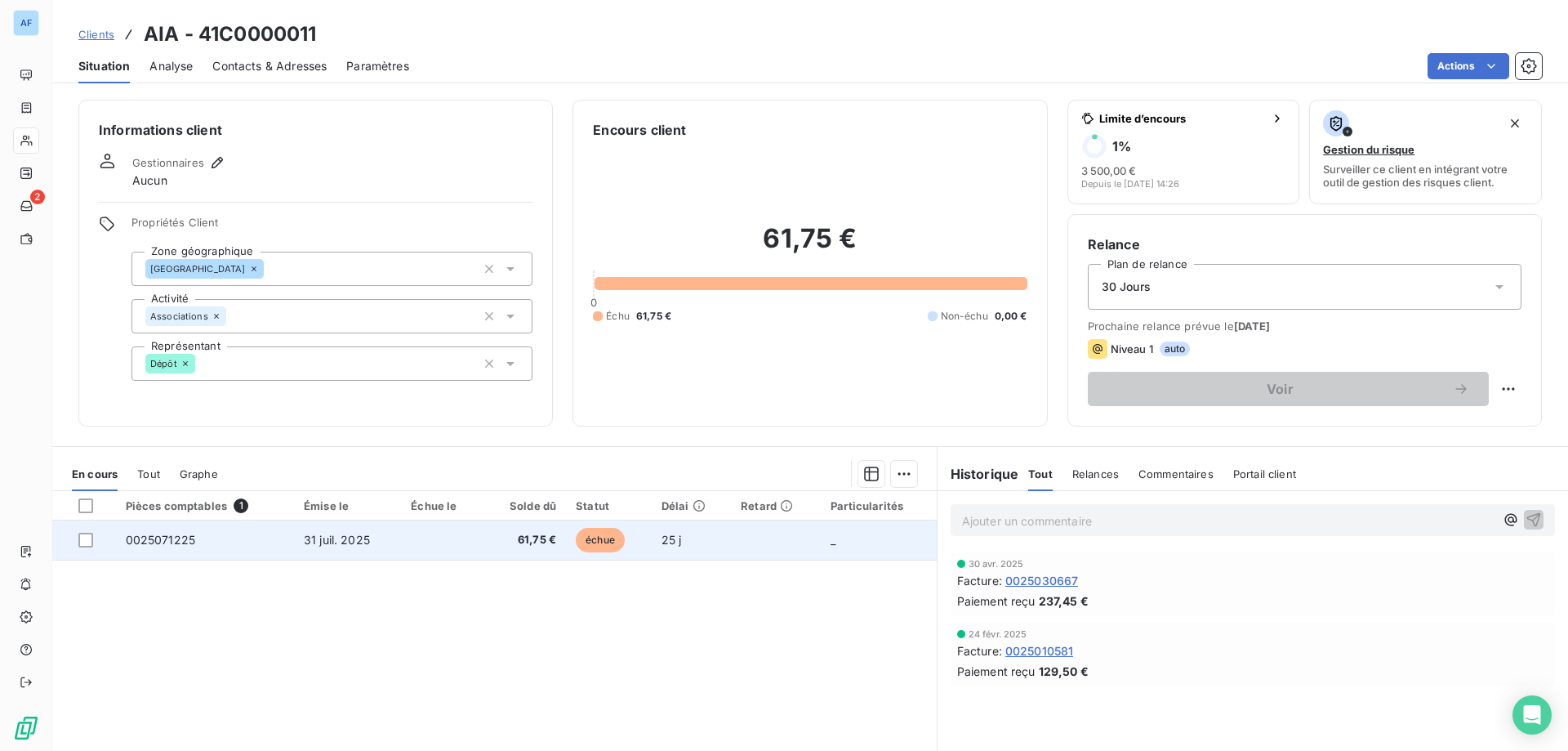
click at [759, 534] on td at bounding box center [775, 540] width 90 height 40
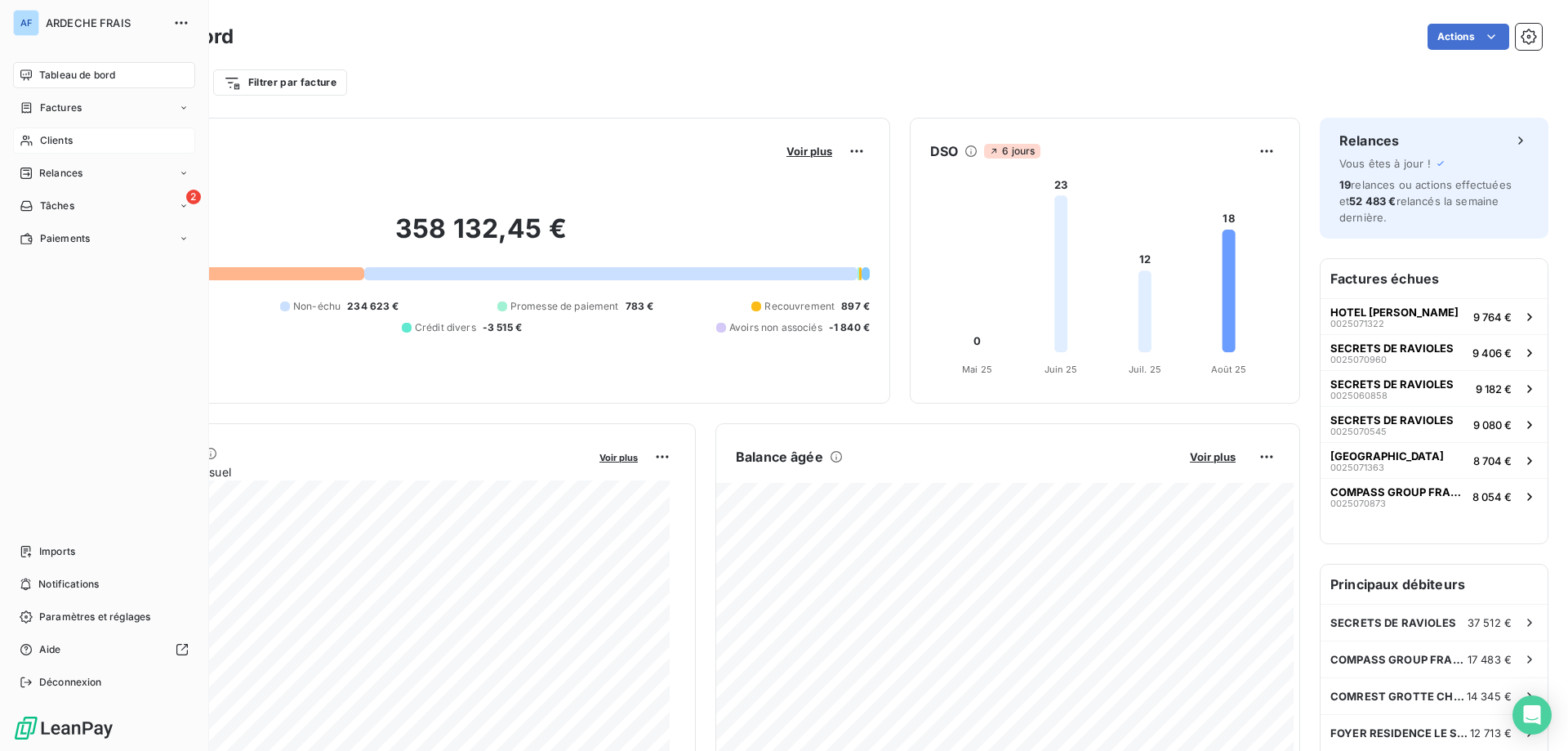
click at [46, 143] on span "Clients" at bounding box center [57, 140] width 33 height 15
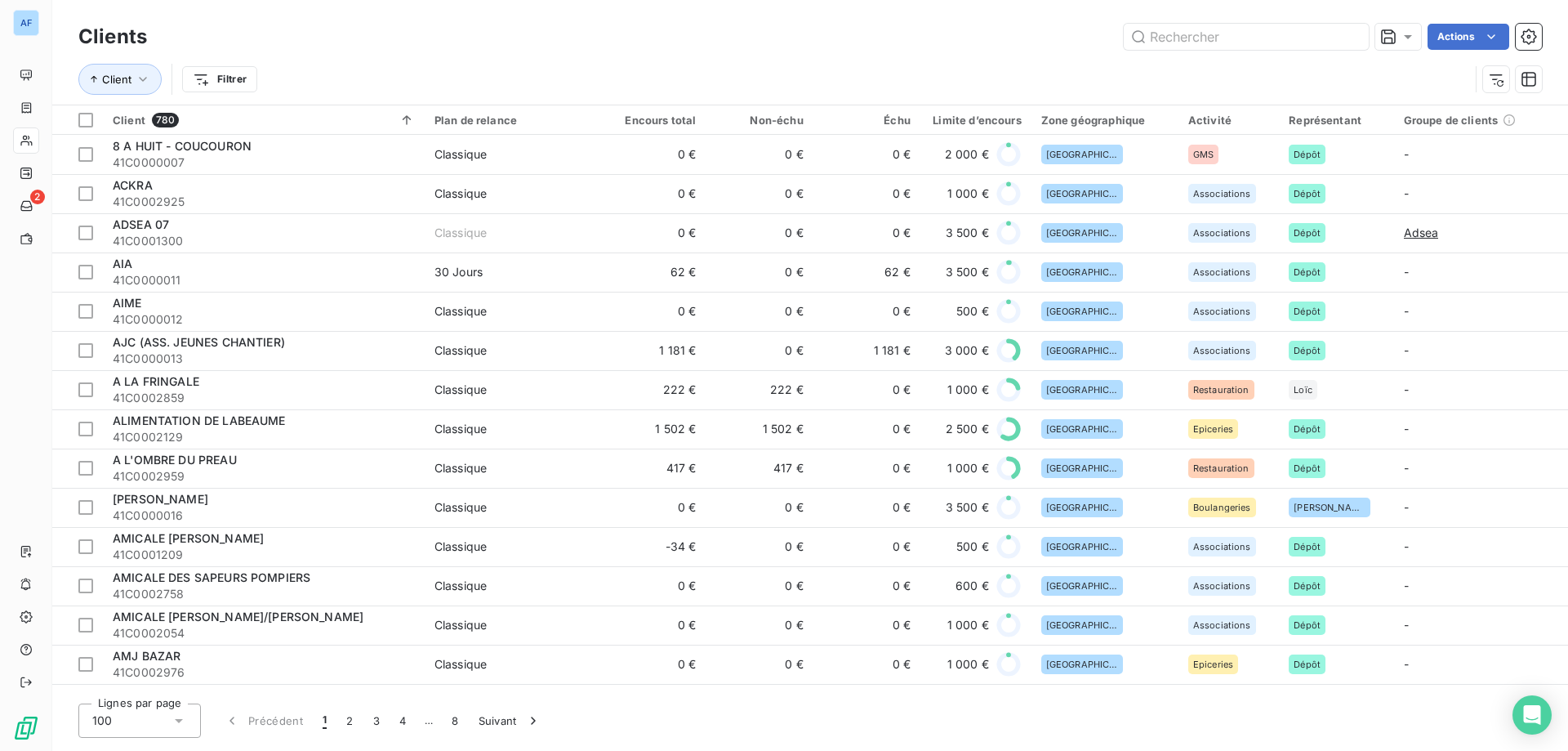
click at [131, 726] on div "100" at bounding box center [139, 721] width 123 height 34
click at [126, 661] on li "50" at bounding box center [139, 656] width 123 height 29
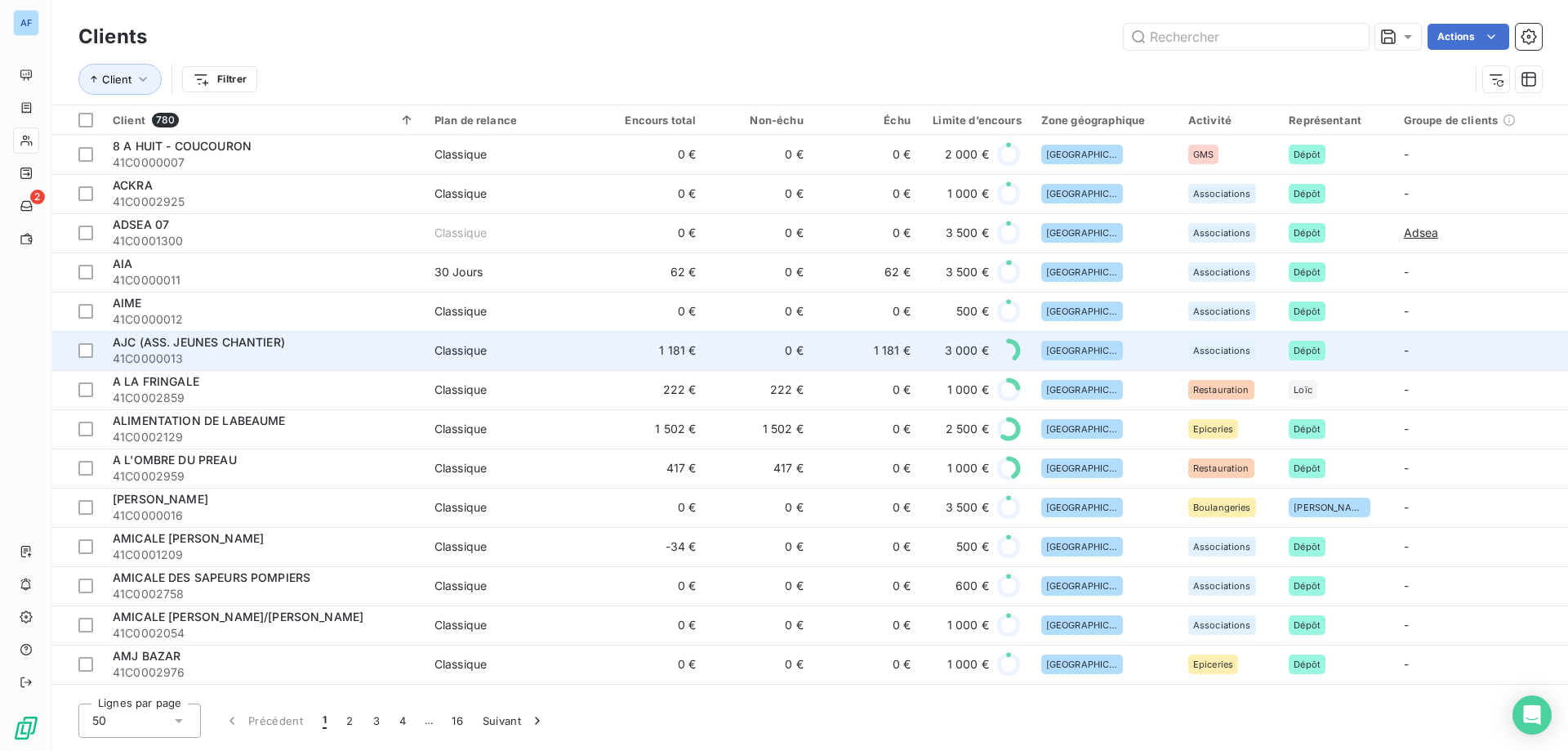
click at [884, 345] on td "1 181 €" at bounding box center [866, 351] width 107 height 40
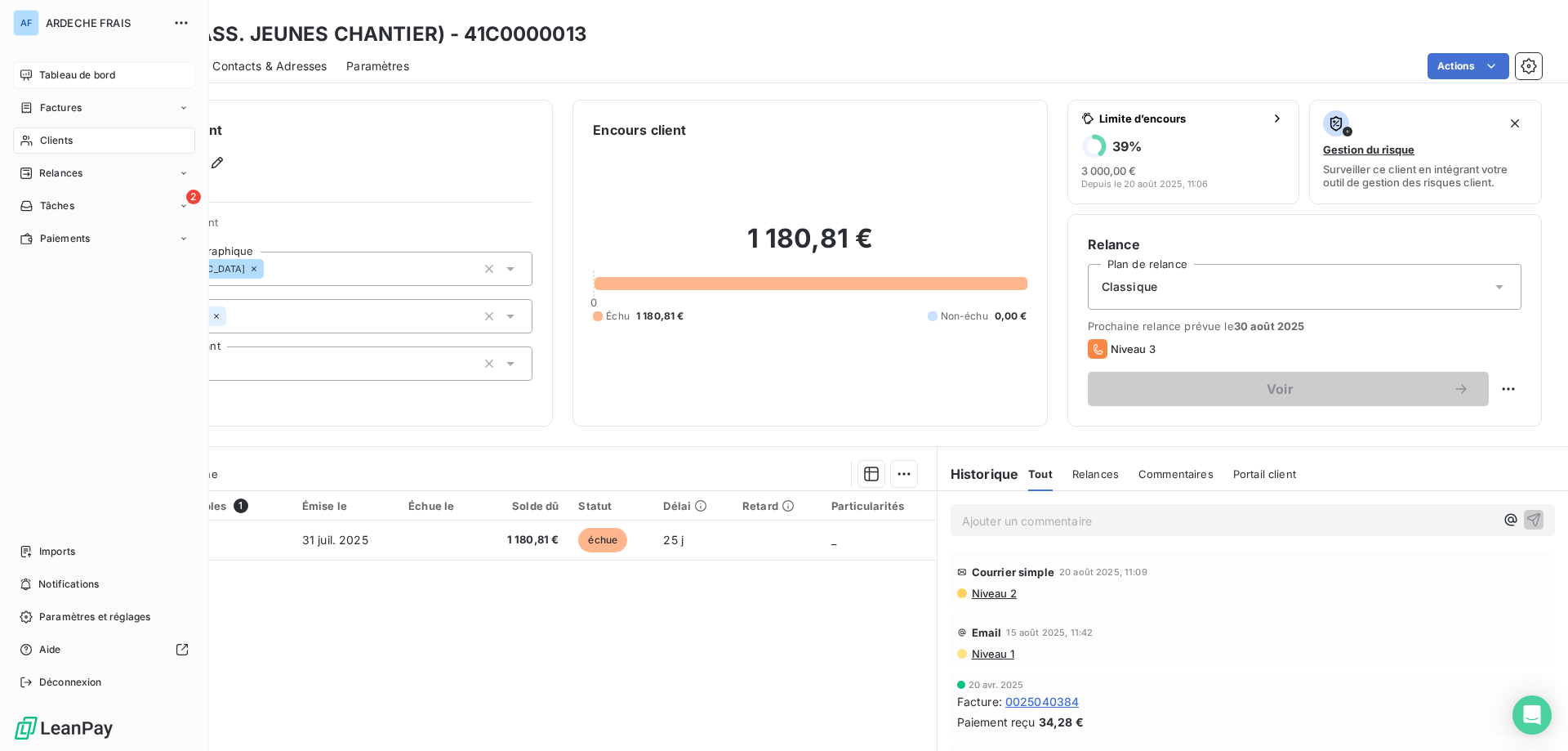
click at [65, 149] on div "Clients" at bounding box center [104, 140] width 182 height 26
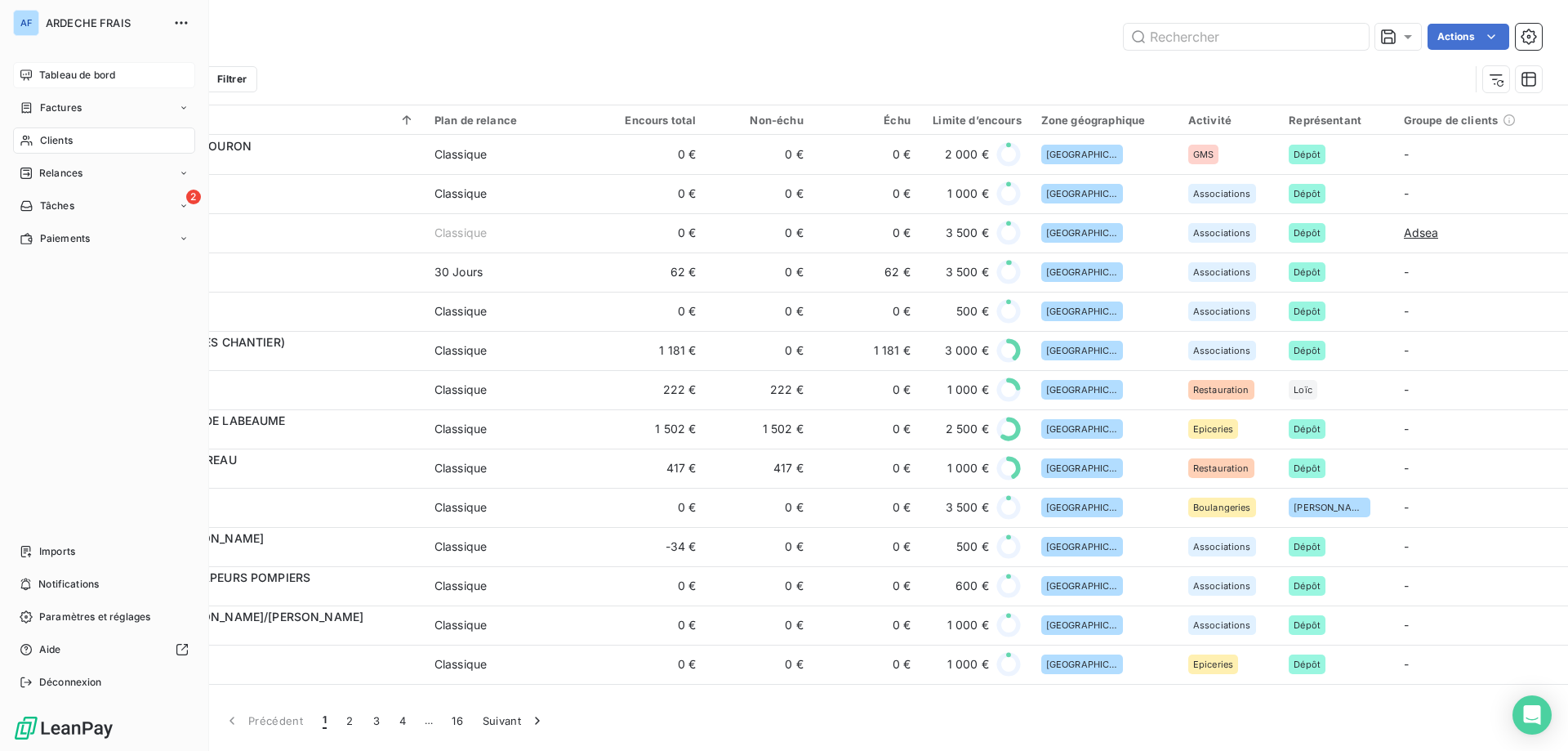
click at [88, 71] on span "Tableau de bord" at bounding box center [77, 75] width 76 height 15
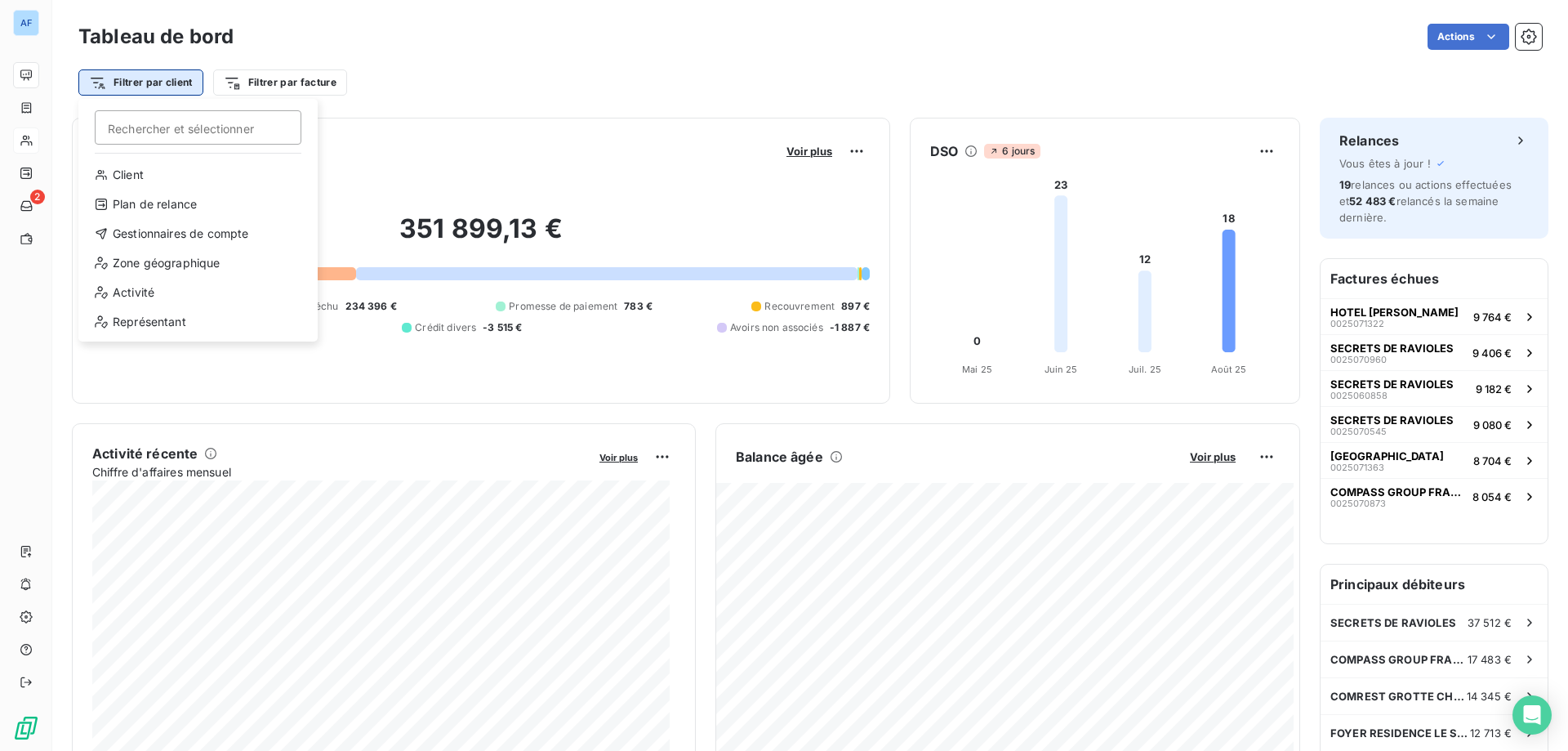
click at [162, 78] on html "AF 2 Tableau de bord Actions Filtrer par client [PERSON_NAME] et sélectionner C…" at bounding box center [784, 376] width 1568 height 751
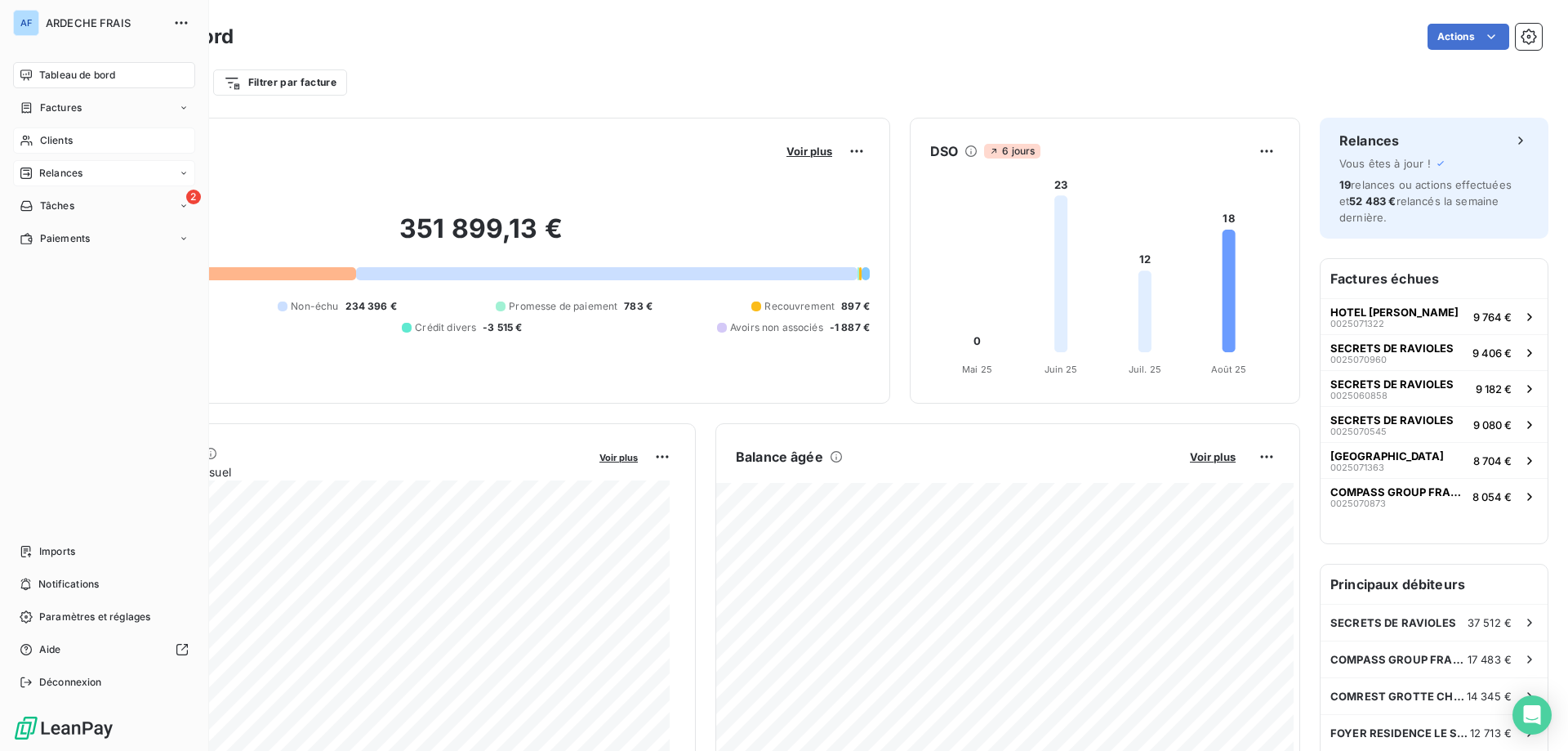
click at [184, 175] on icon at bounding box center [183, 173] width 9 height 9
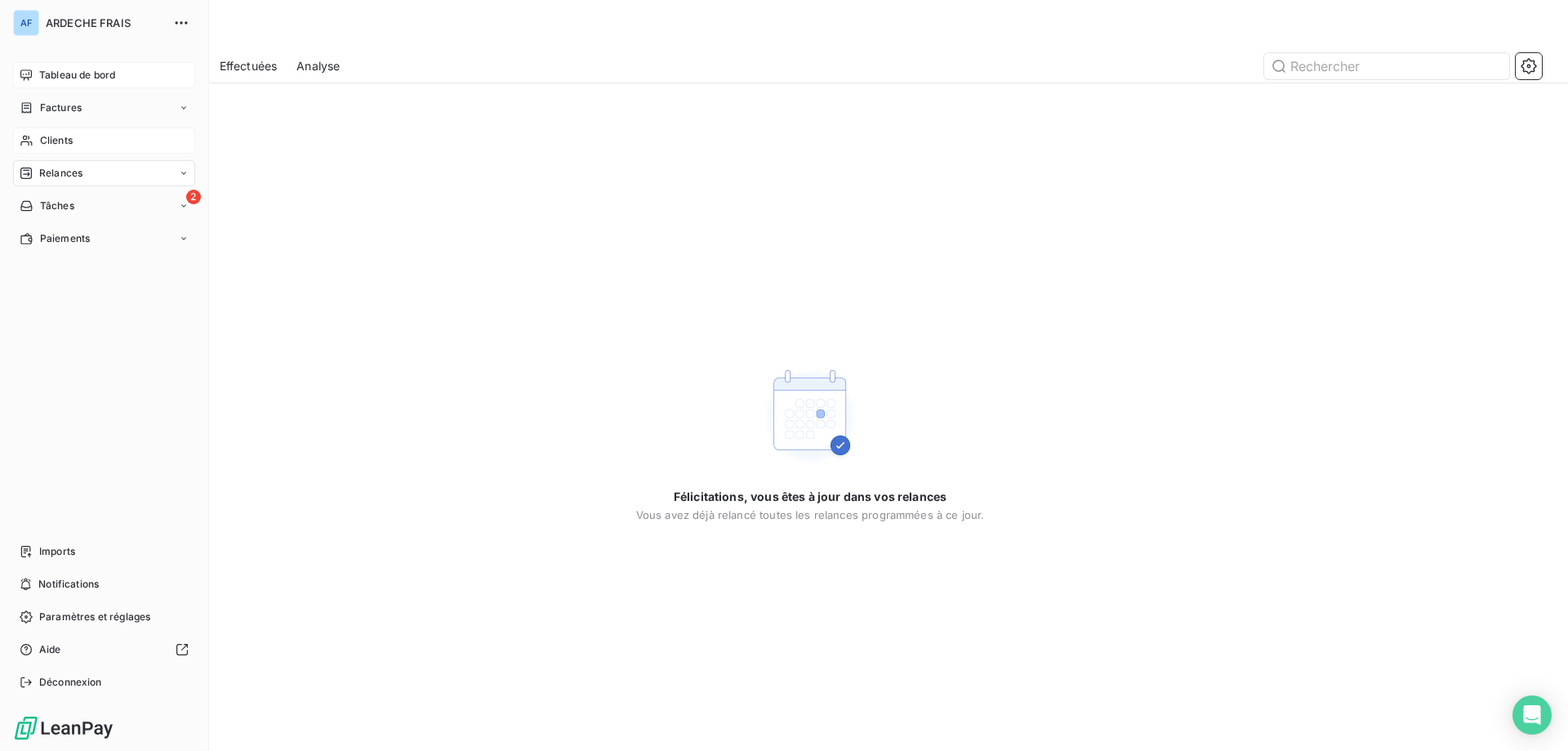
click at [66, 143] on span "Clients" at bounding box center [57, 140] width 33 height 15
